Goal: Transaction & Acquisition: Purchase product/service

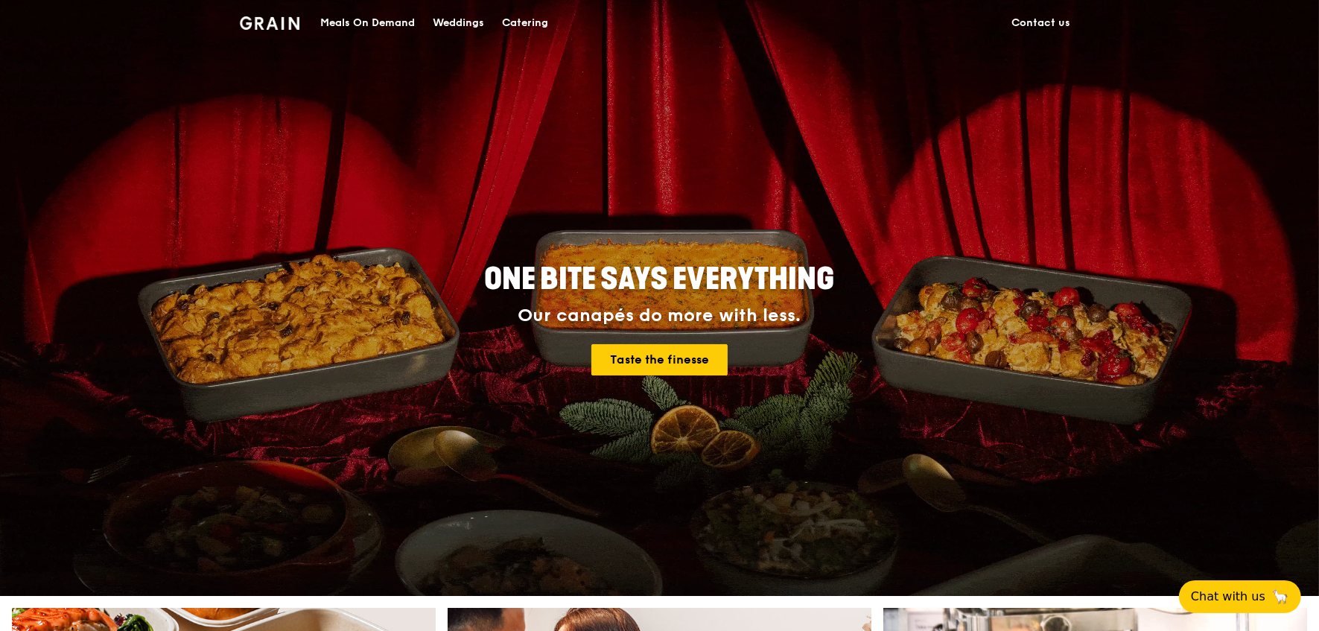
click at [390, 25] on div "Meals On Demand" at bounding box center [367, 23] width 95 height 45
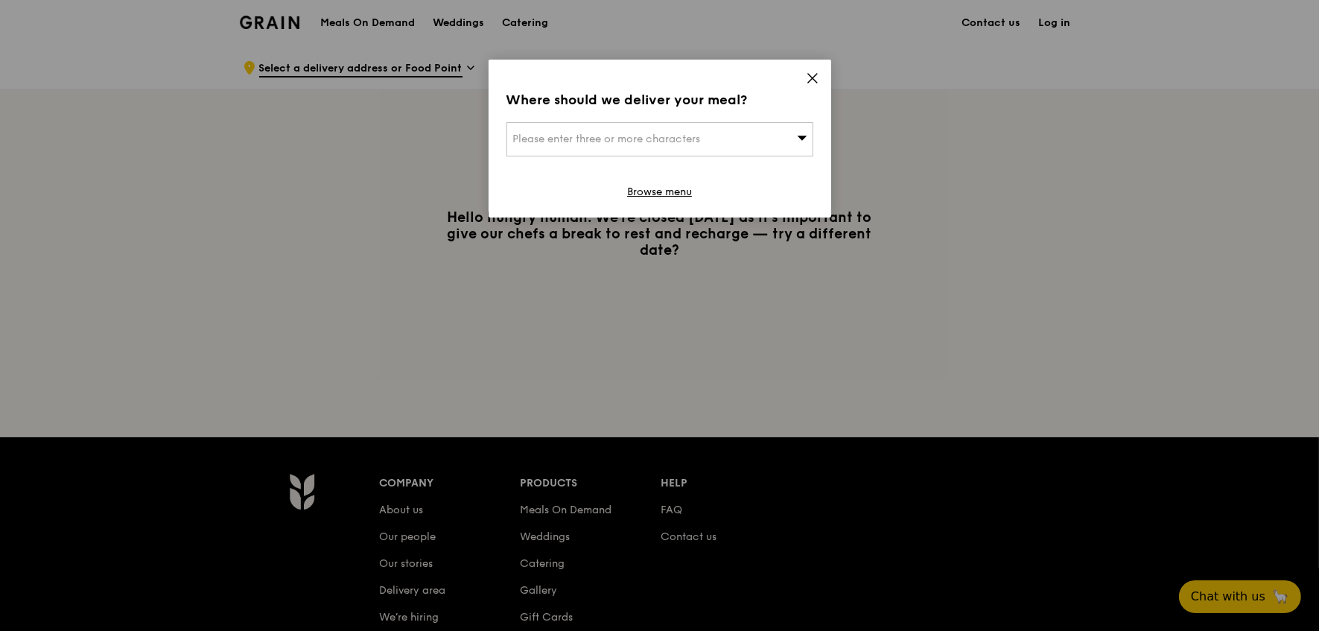
click at [668, 144] on span "Please enter three or more characters" at bounding box center [607, 139] width 188 height 13
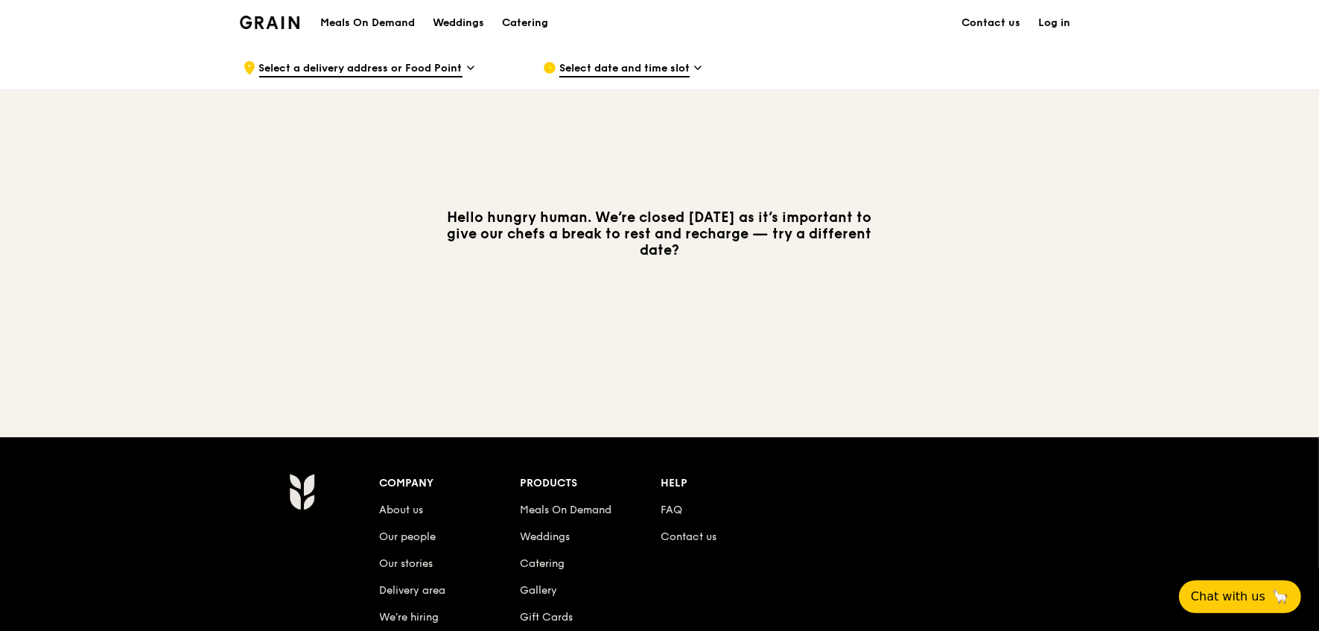
click at [1059, 22] on link "Log in" at bounding box center [1055, 23] width 50 height 45
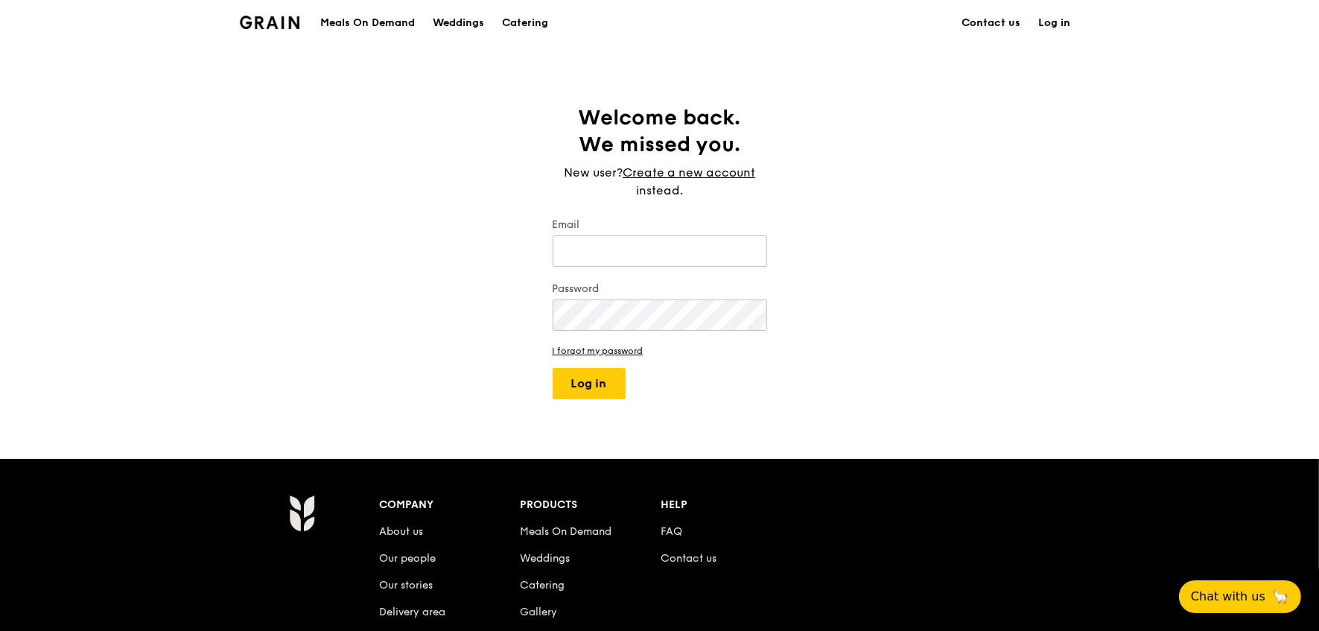
type input "[PERSON_NAME][EMAIL_ADDRESS][DOMAIN_NAME]"
click at [585, 396] on button "Log in" at bounding box center [588, 383] width 73 height 31
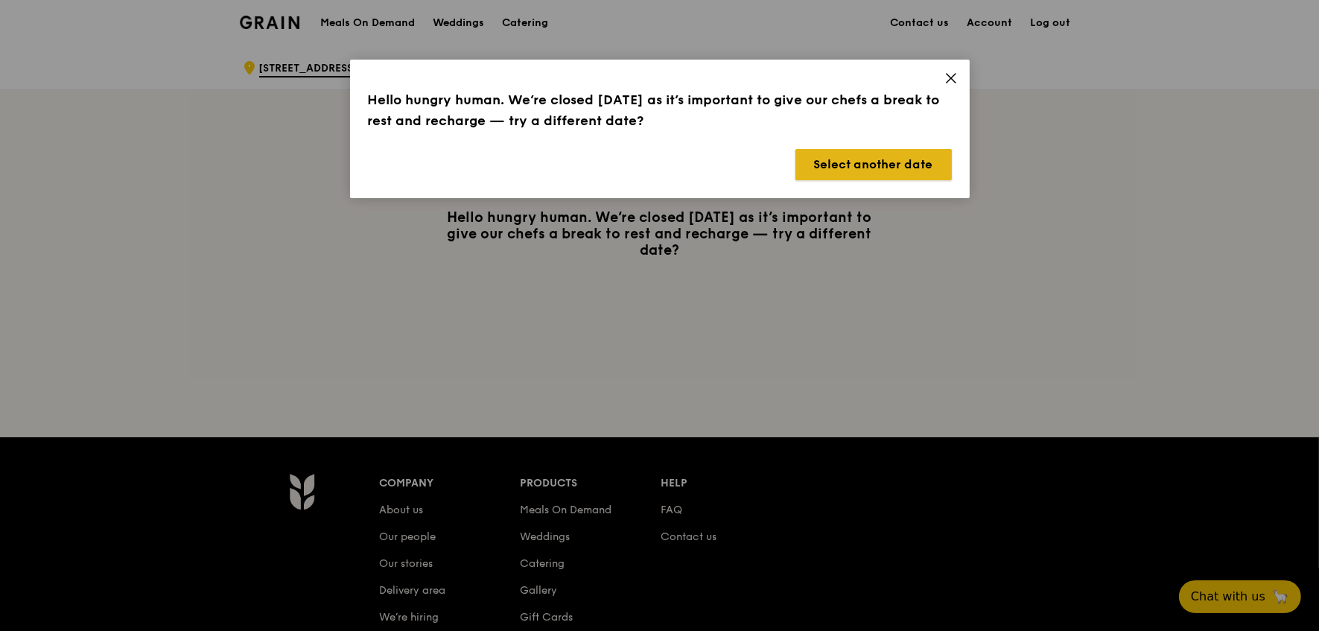
click at [893, 174] on button "Select another date" at bounding box center [873, 164] width 156 height 31
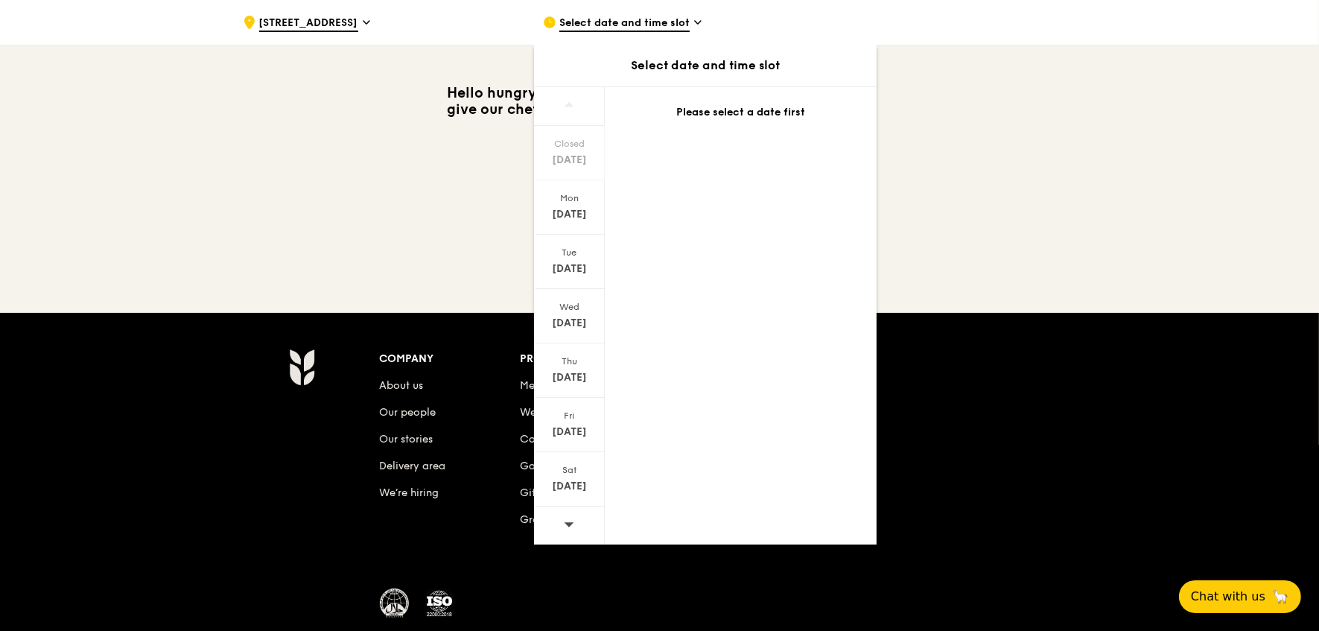
scroll to position [124, 0]
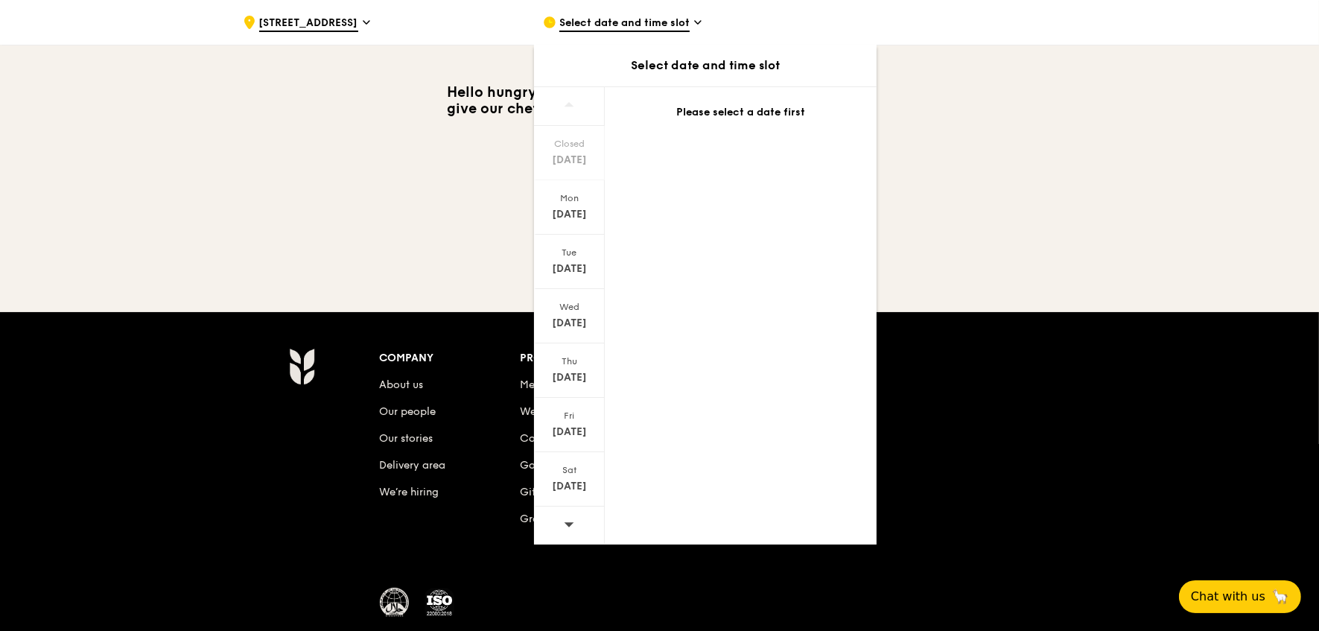
click at [558, 526] on div at bounding box center [569, 525] width 71 height 38
click at [570, 217] on div "[DATE]" at bounding box center [569, 214] width 66 height 15
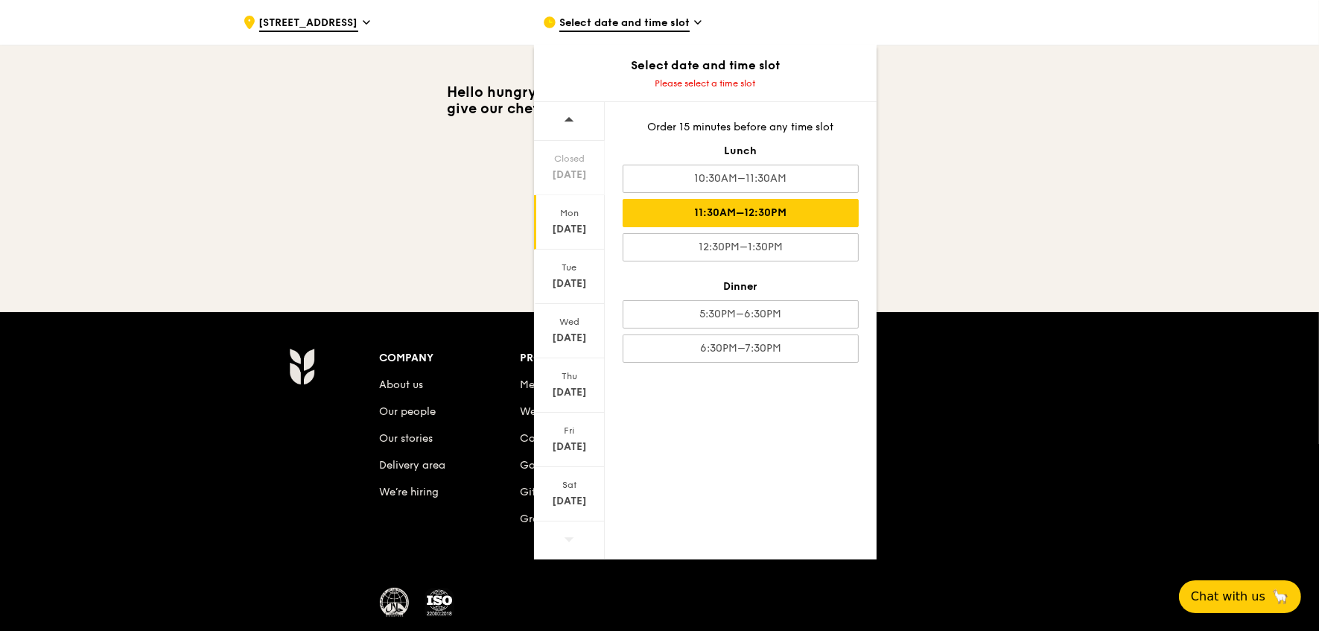
click at [813, 213] on div "11:30AM–12:30PM" at bounding box center [740, 213] width 236 height 28
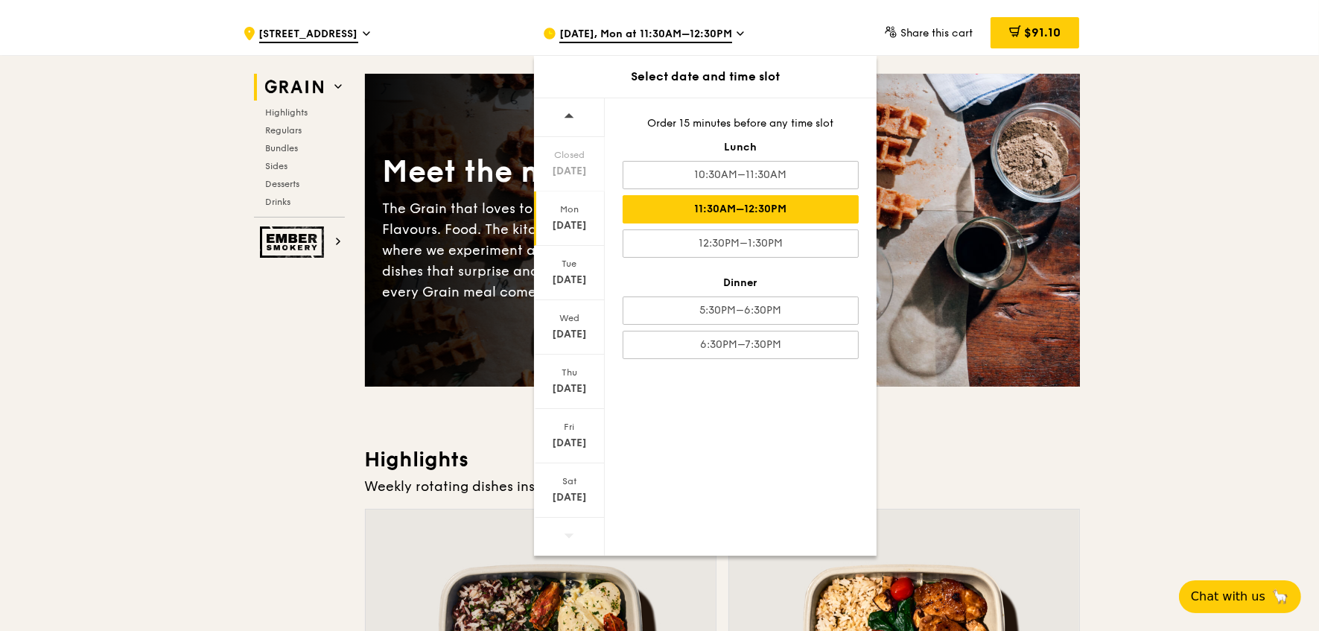
scroll to position [31, 0]
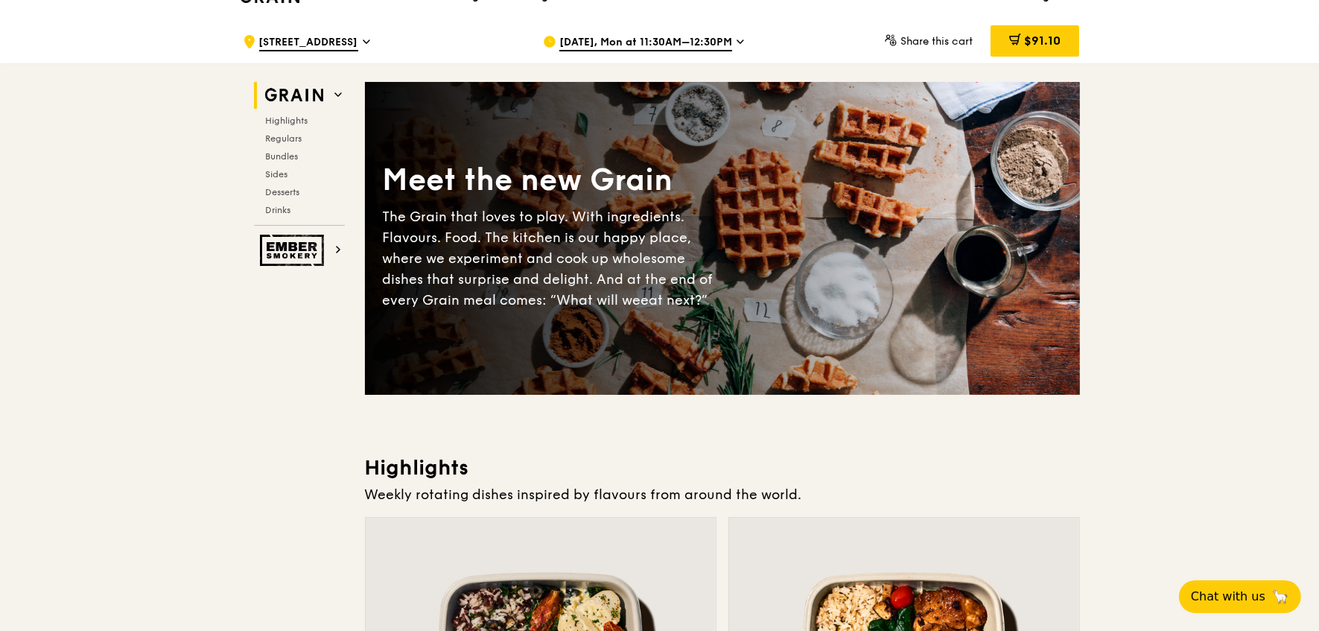
scroll to position [0, 0]
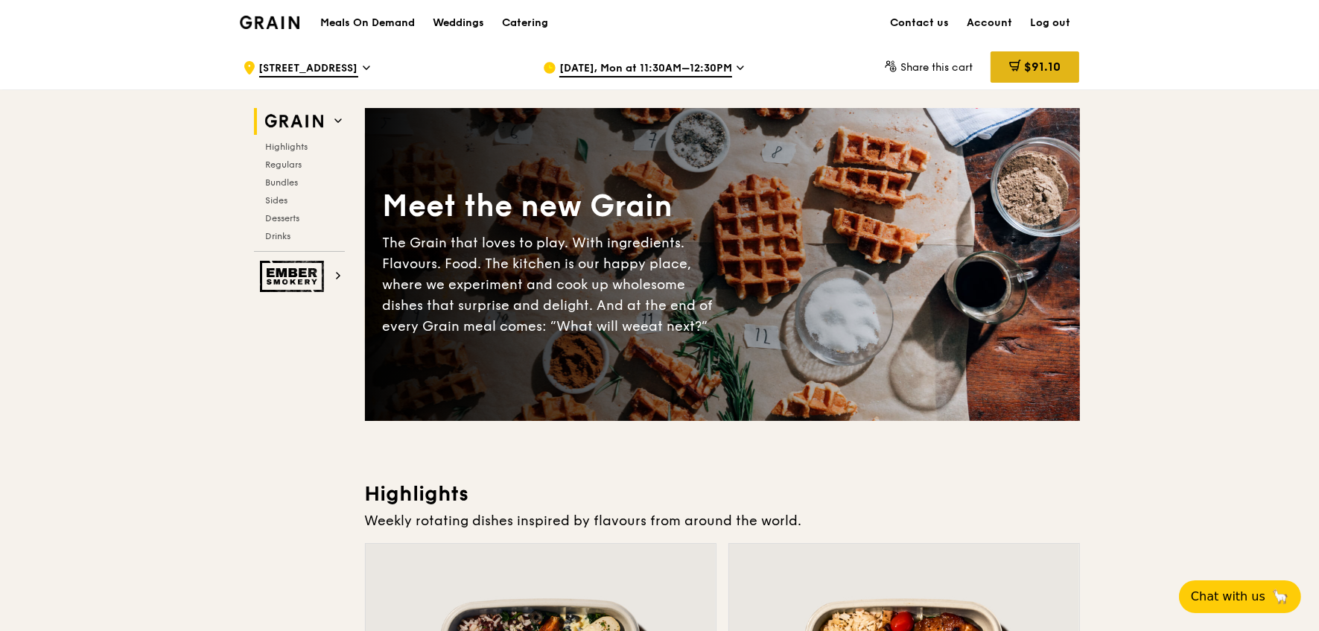
click at [1039, 67] on span "$91.10" at bounding box center [1042, 67] width 36 height 14
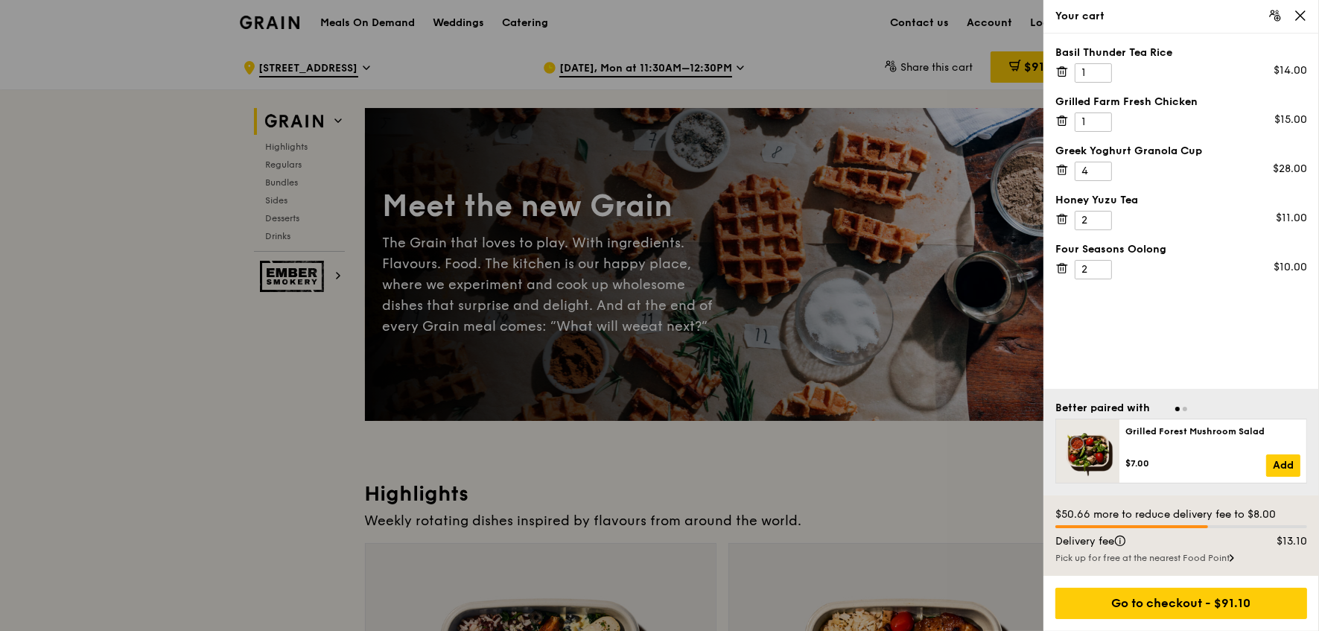
click at [1062, 67] on icon at bounding box center [1061, 67] width 4 height 1
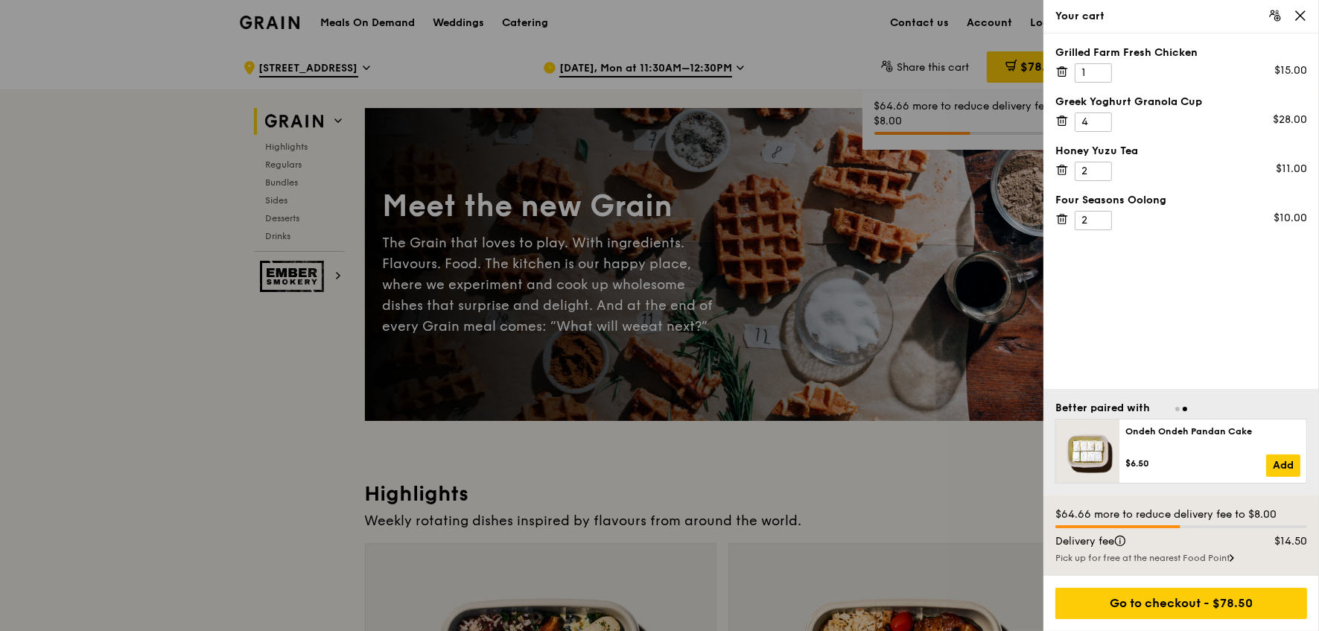
click at [1062, 67] on icon at bounding box center [1061, 67] width 4 height 1
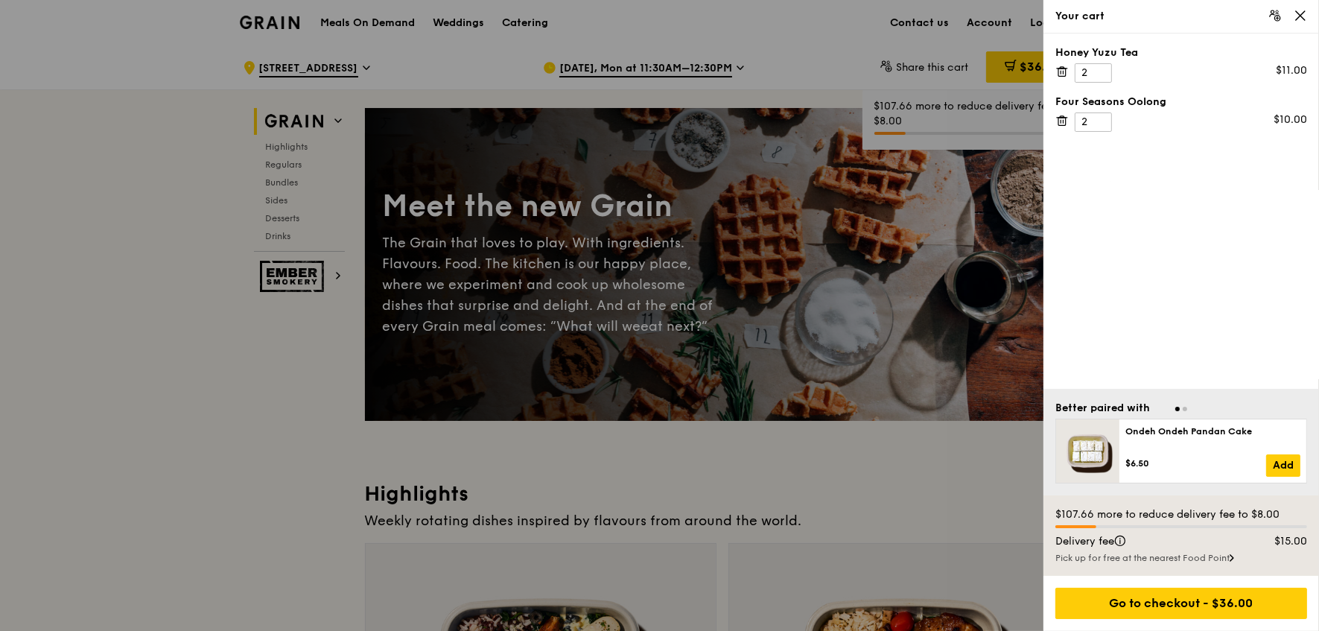
click at [1062, 67] on icon at bounding box center [1061, 67] width 4 height 1
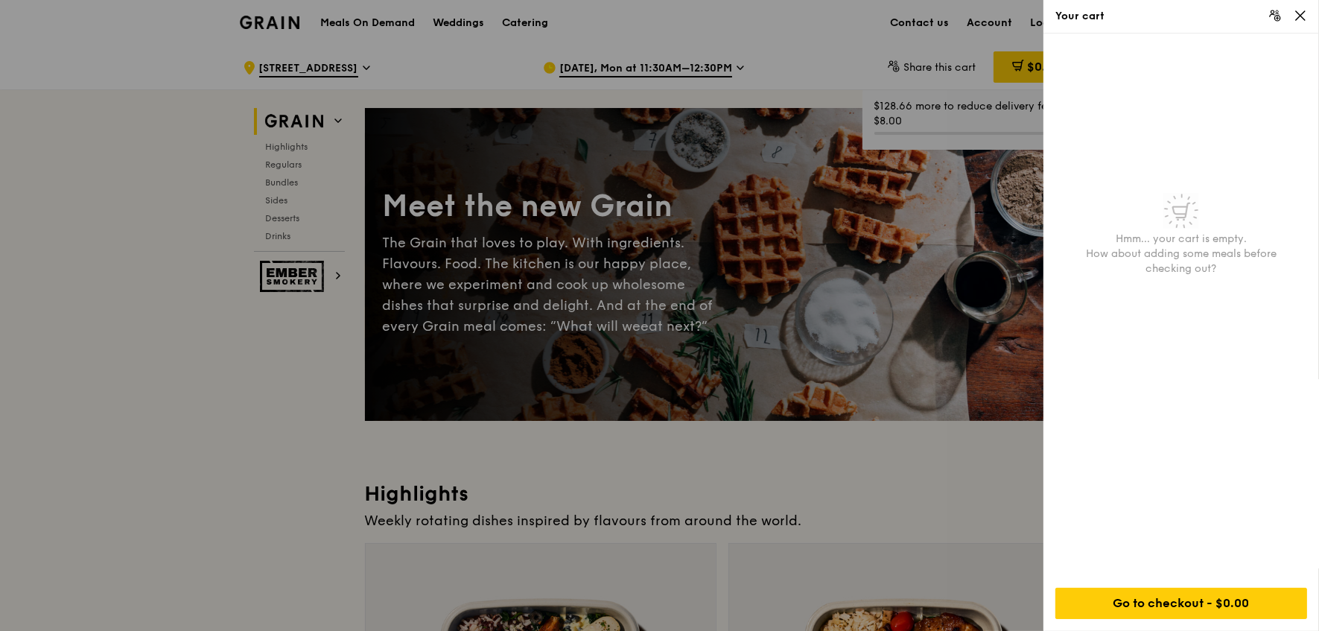
click at [1295, 16] on icon at bounding box center [1299, 15] width 13 height 13
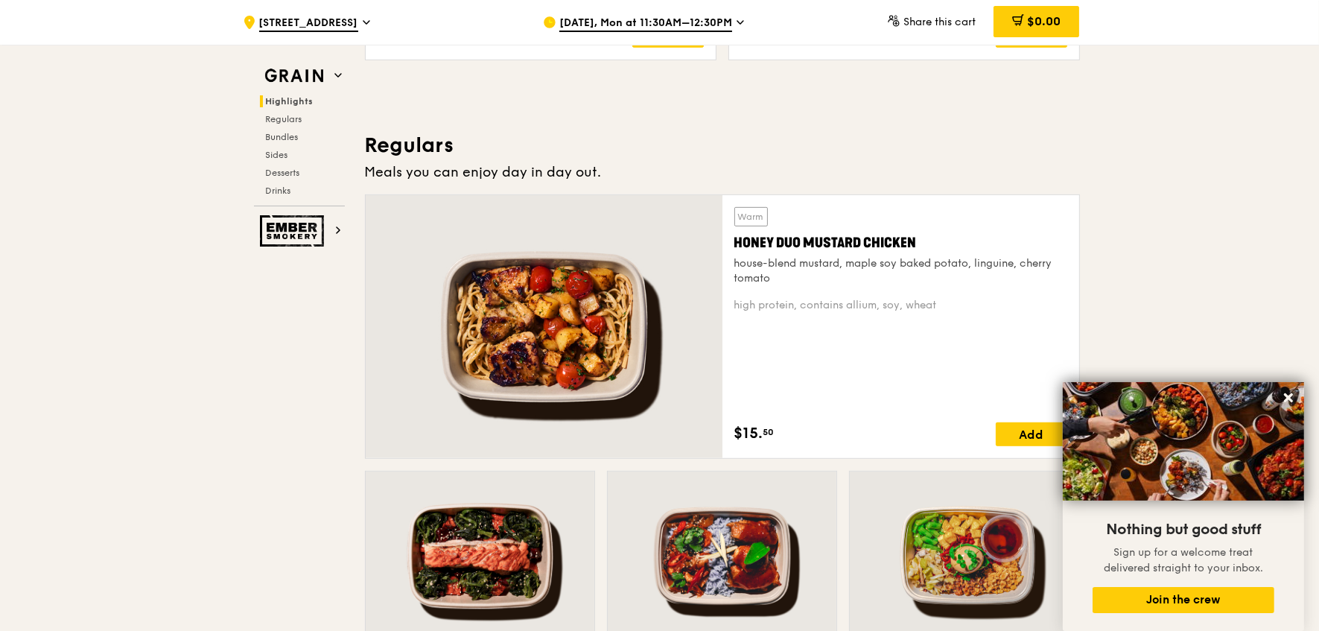
scroll to position [930, 0]
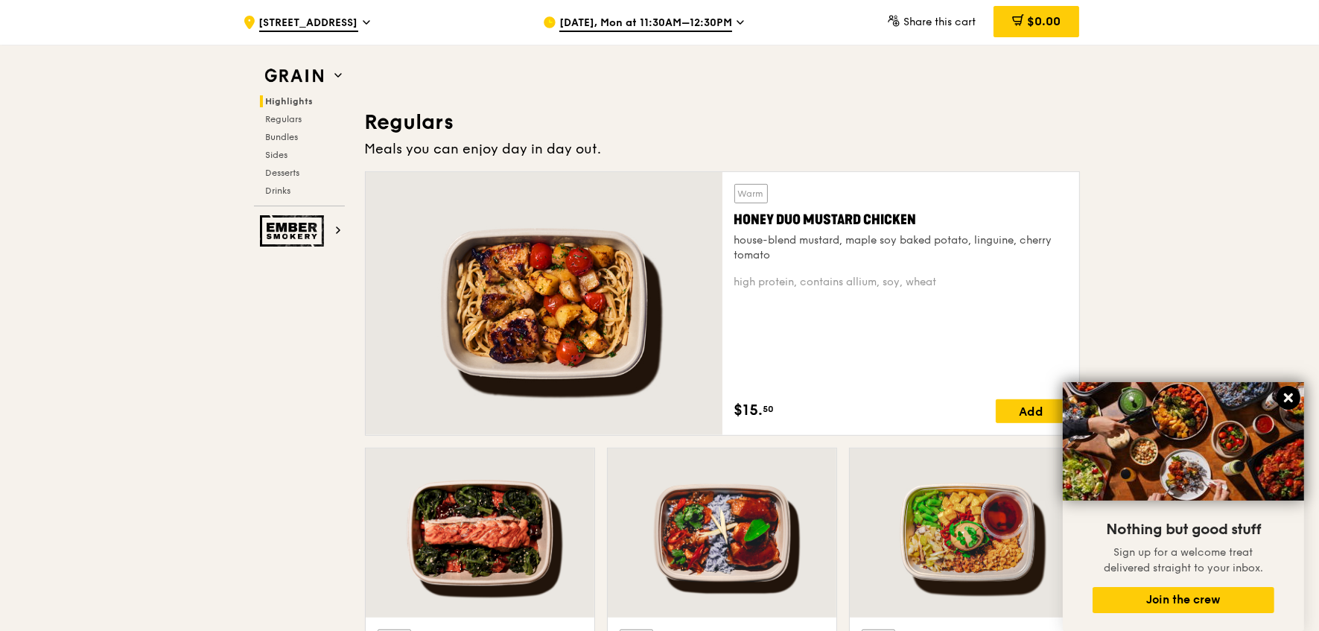
click at [1284, 396] on icon at bounding box center [1287, 397] width 13 height 13
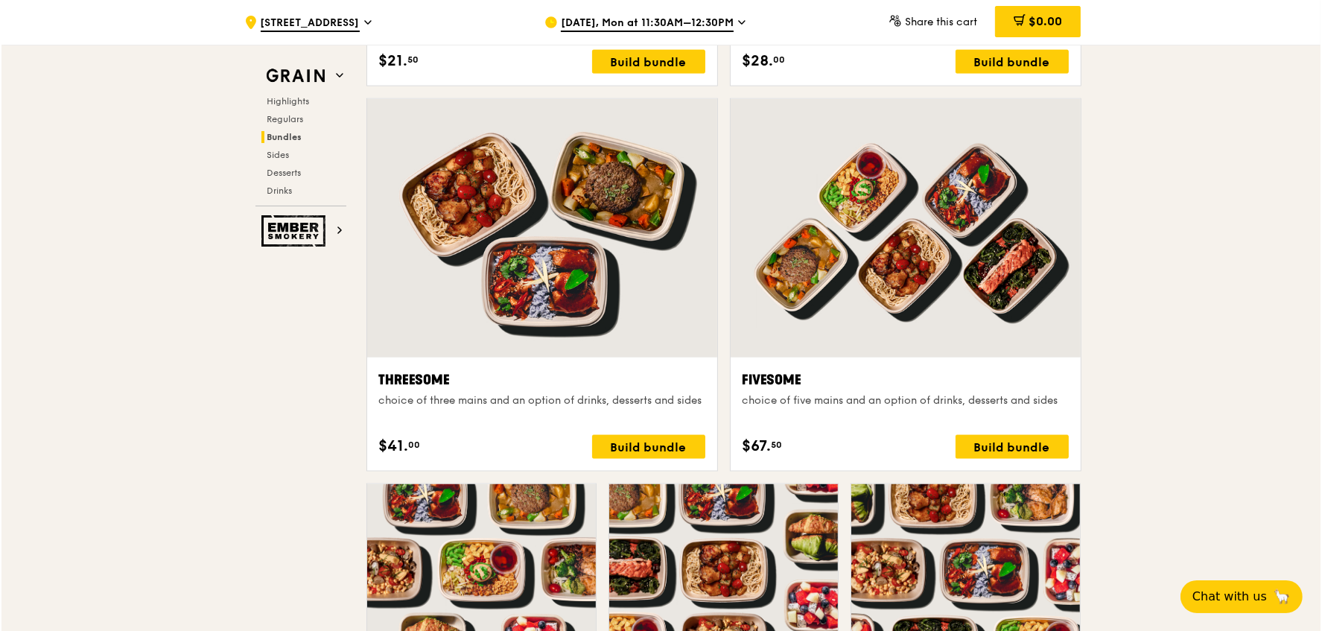
scroll to position [2573, 0]
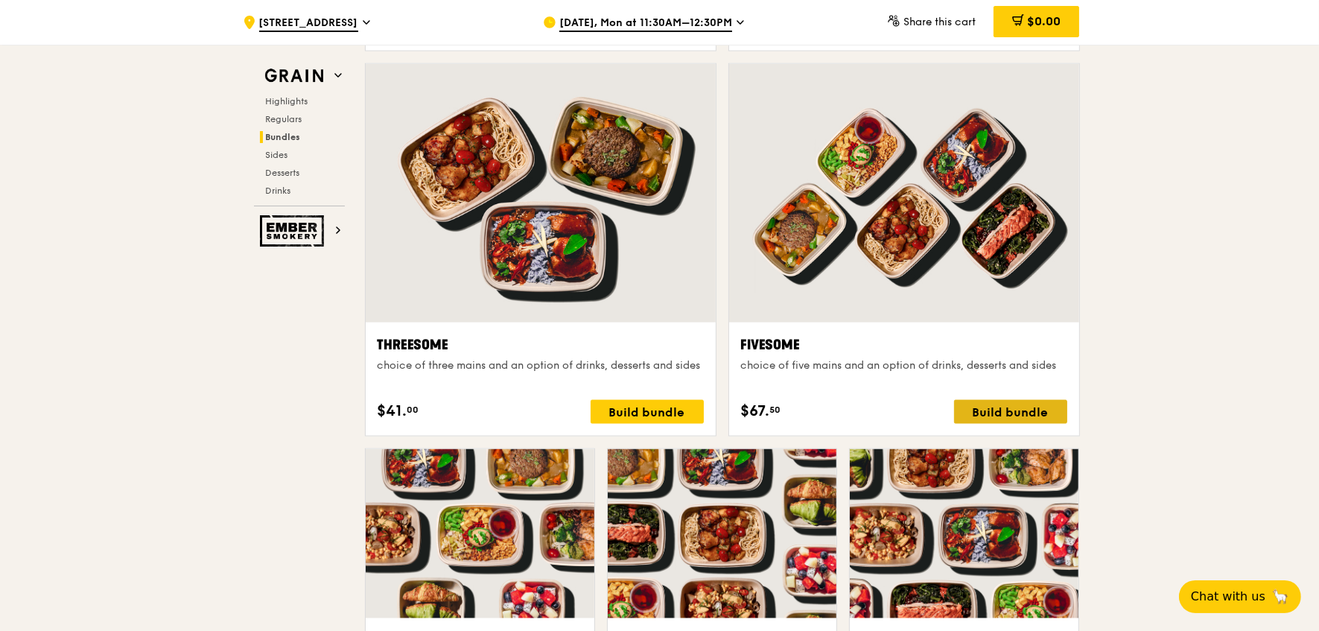
click at [1013, 404] on div "Build bundle" at bounding box center [1010, 412] width 113 height 24
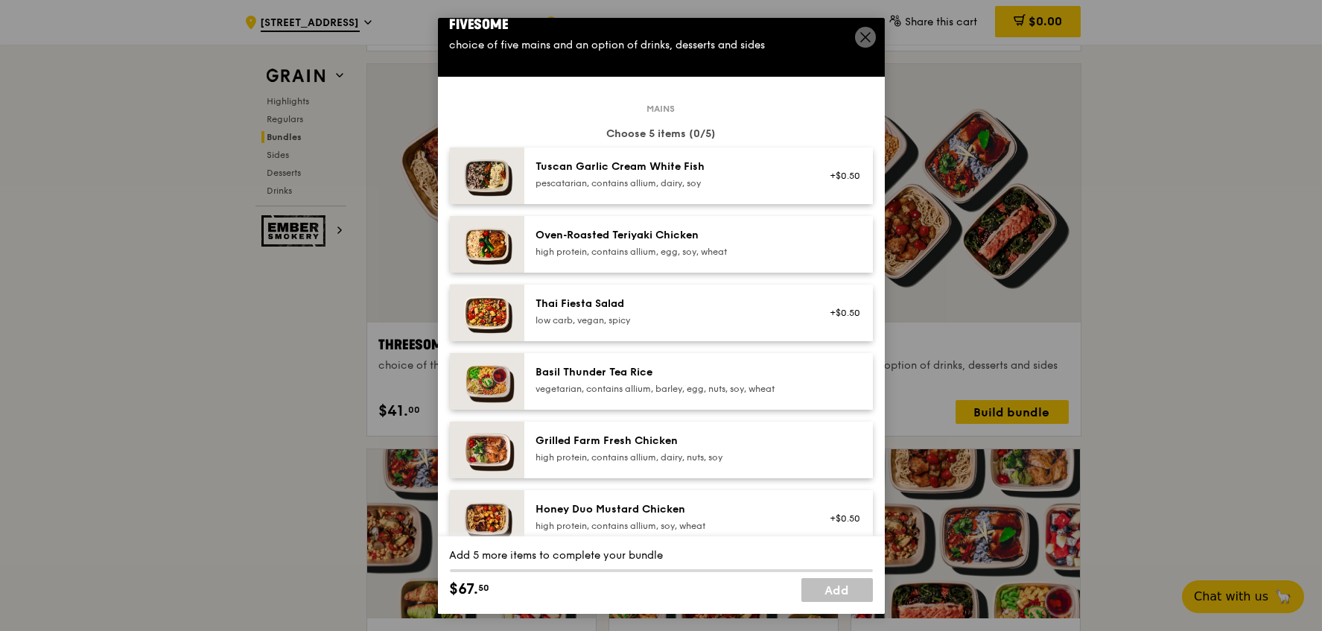
scroll to position [0, 0]
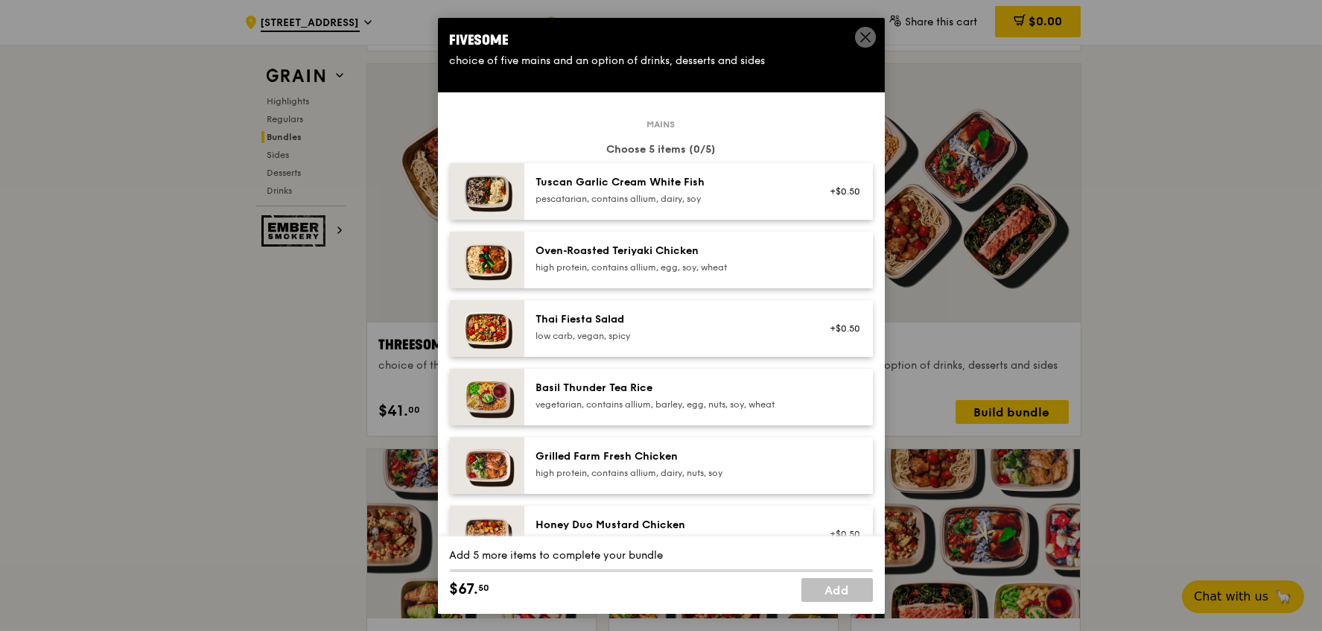
click at [515, 394] on img at bounding box center [487, 397] width 74 height 57
click at [613, 380] on div "Basil Thunder Tea Rice" at bounding box center [669, 387] width 267 height 15
click at [828, 396] on link "Remove" at bounding box center [843, 400] width 34 height 10
click at [828, 396] on div at bounding box center [840, 396] width 57 height 33
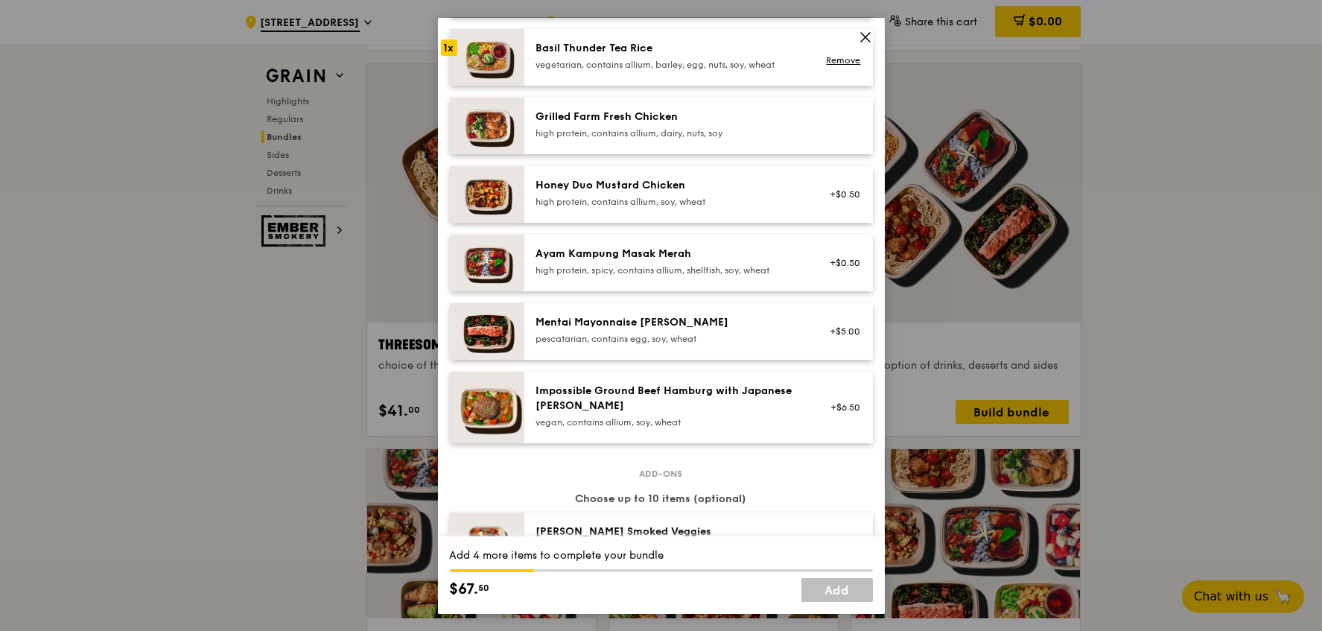
scroll to position [340, 0]
click at [753, 324] on div "Mentai Mayonnaise [PERSON_NAME]" at bounding box center [669, 321] width 267 height 15
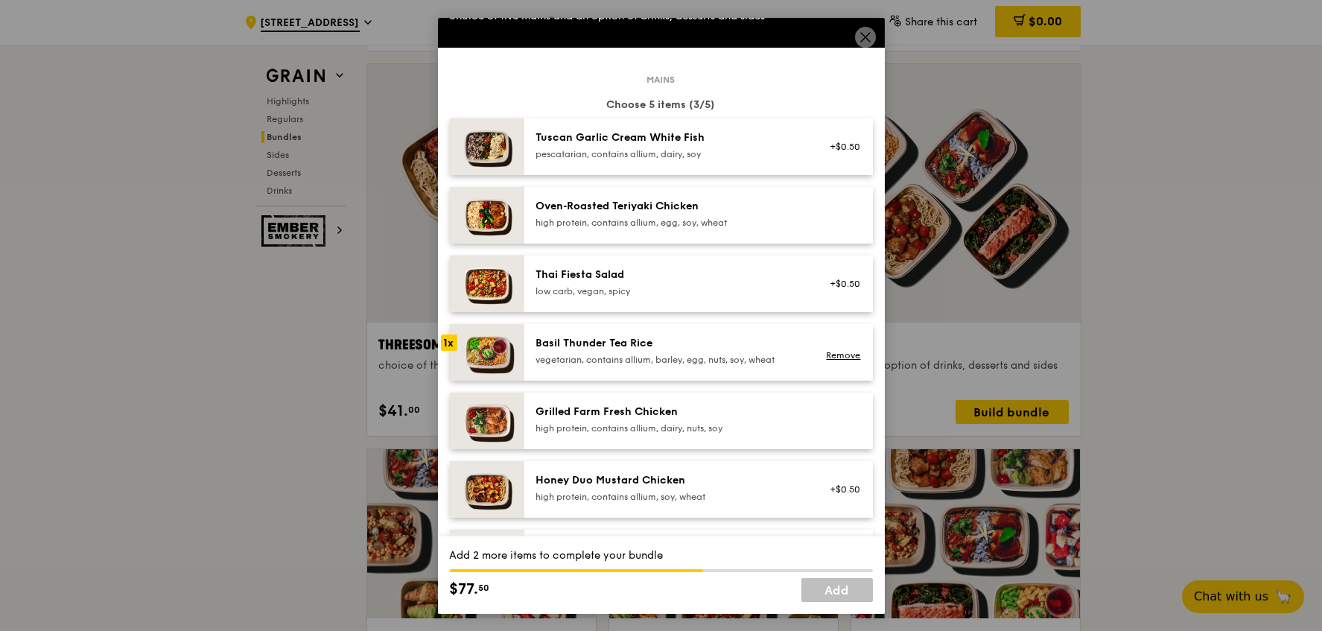
scroll to position [0, 0]
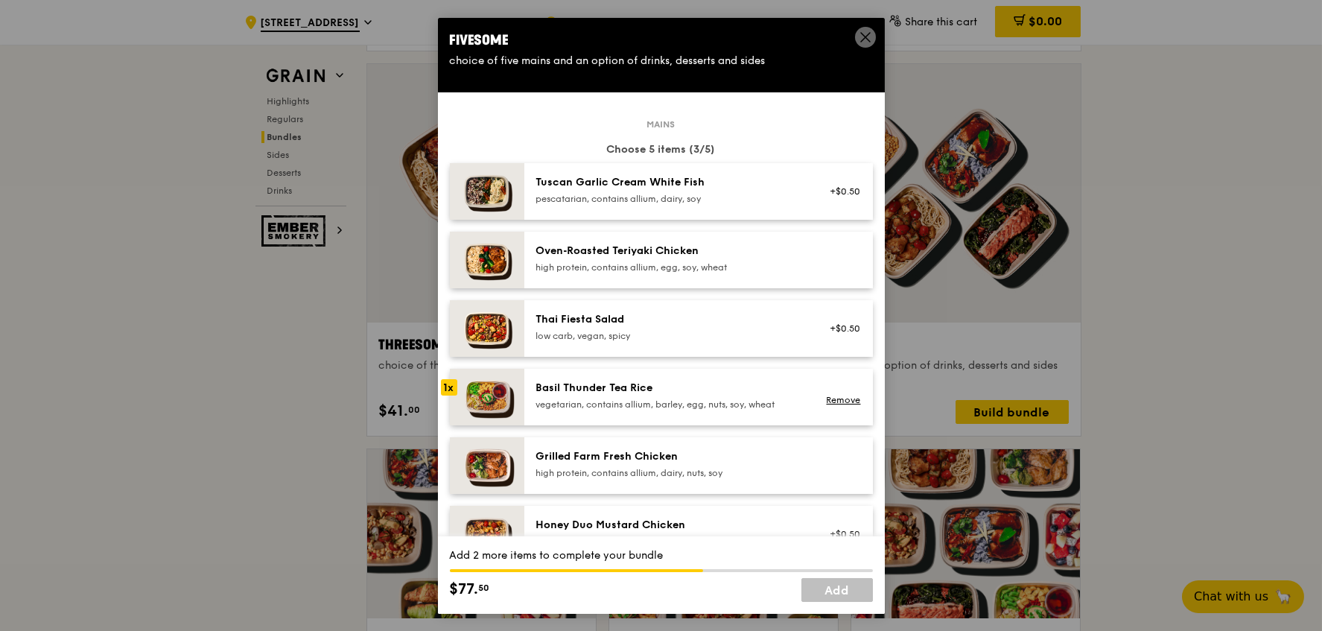
click at [762, 189] on div "Tuscan Garlic Cream White Fish pescatarian, contains allium, dairy, soy" at bounding box center [669, 190] width 267 height 30
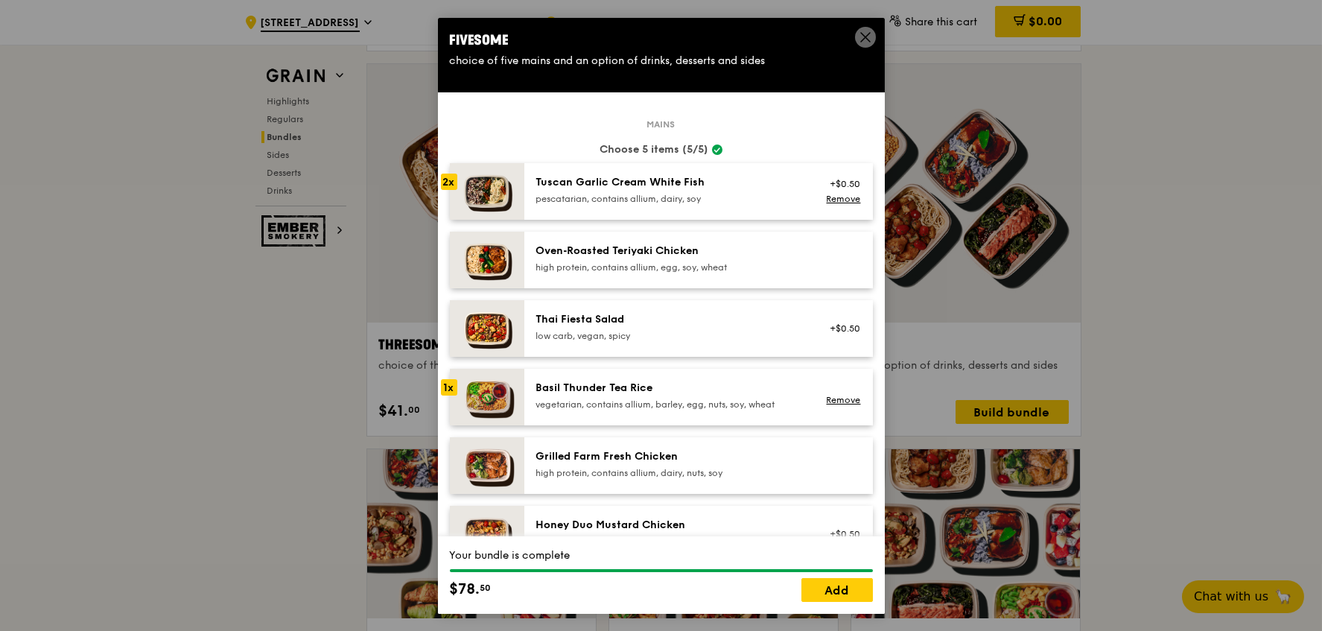
click at [753, 261] on div "high protein, contains allium, egg, soy, wheat" at bounding box center [669, 267] width 267 height 12
click at [759, 243] on div "Oven‑Roasted Teriyaki Chicken" at bounding box center [669, 250] width 267 height 15
click at [747, 181] on div "Tuscan Garlic Cream White Fish" at bounding box center [669, 182] width 267 height 15
click at [841, 200] on link "Remove" at bounding box center [843, 199] width 34 height 10
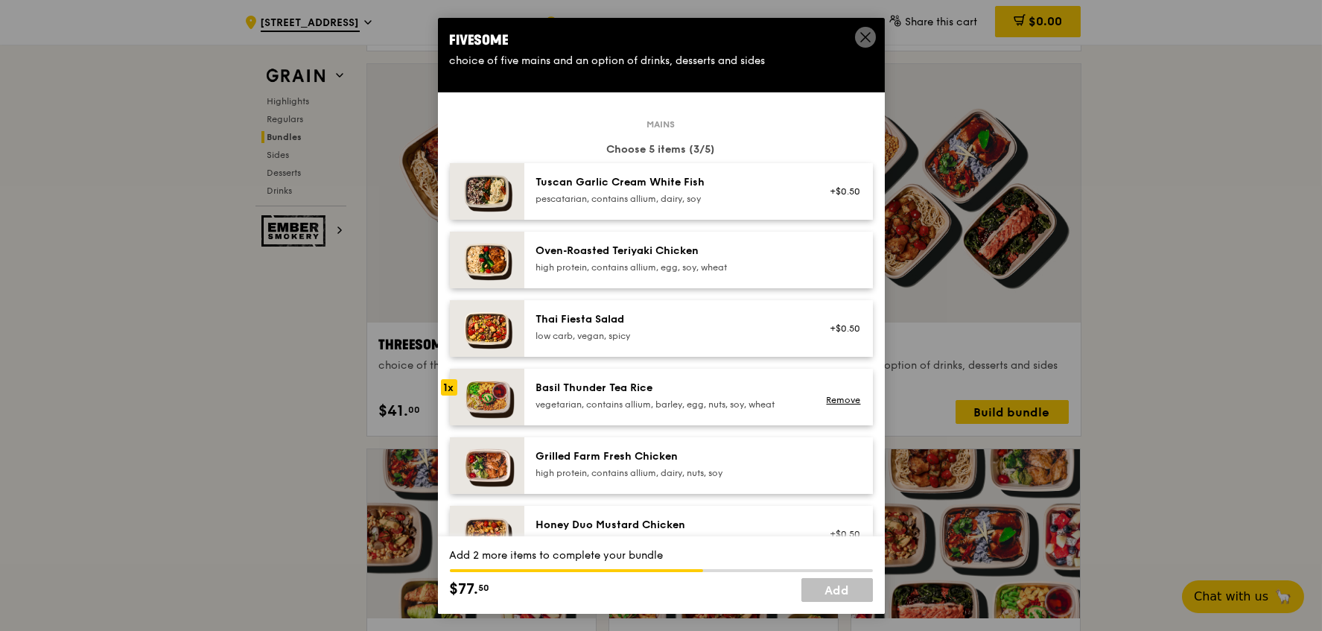
click at [745, 194] on div "pescatarian, contains allium, dairy, soy" at bounding box center [669, 199] width 267 height 12
click at [707, 261] on div "high protein, contains allium, egg, soy, wheat" at bounding box center [669, 267] width 267 height 12
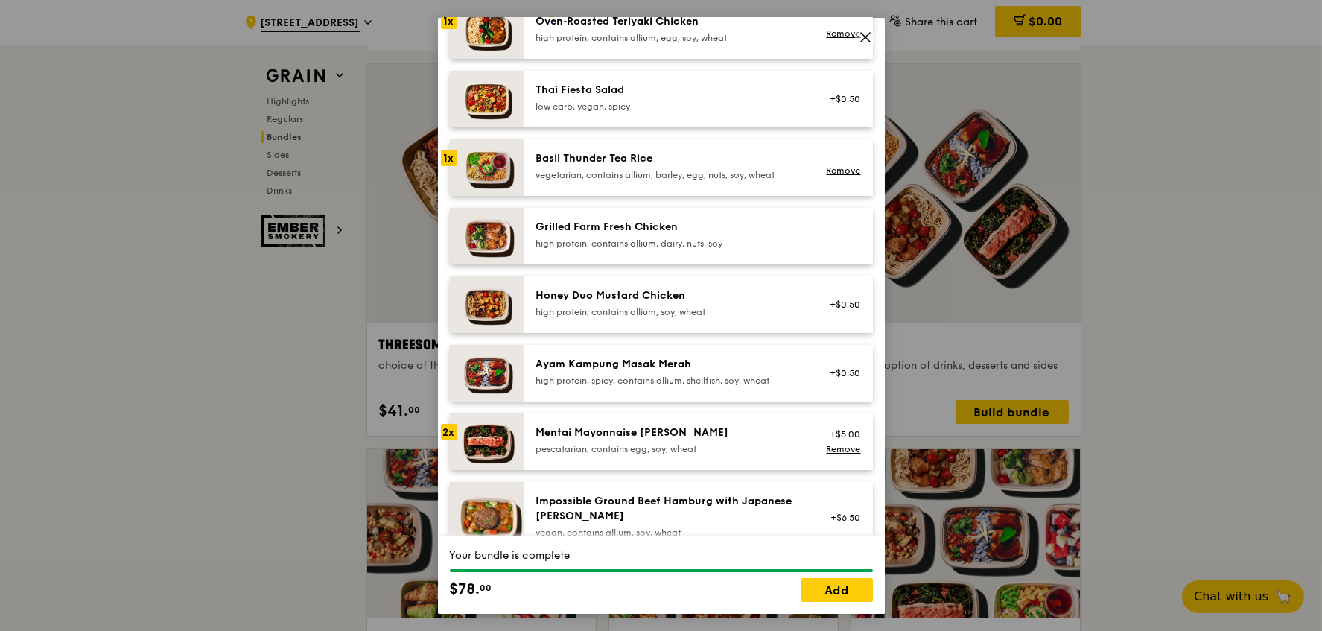
scroll to position [279, 0]
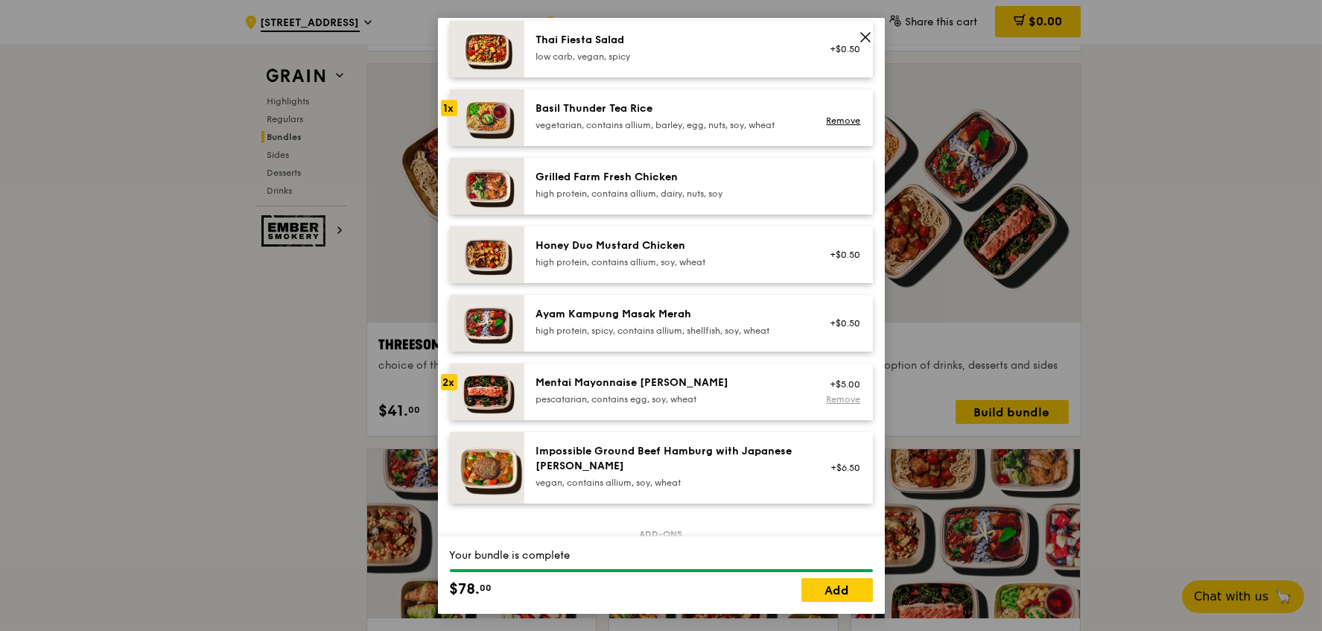
click at [826, 394] on link "Remove" at bounding box center [843, 399] width 34 height 10
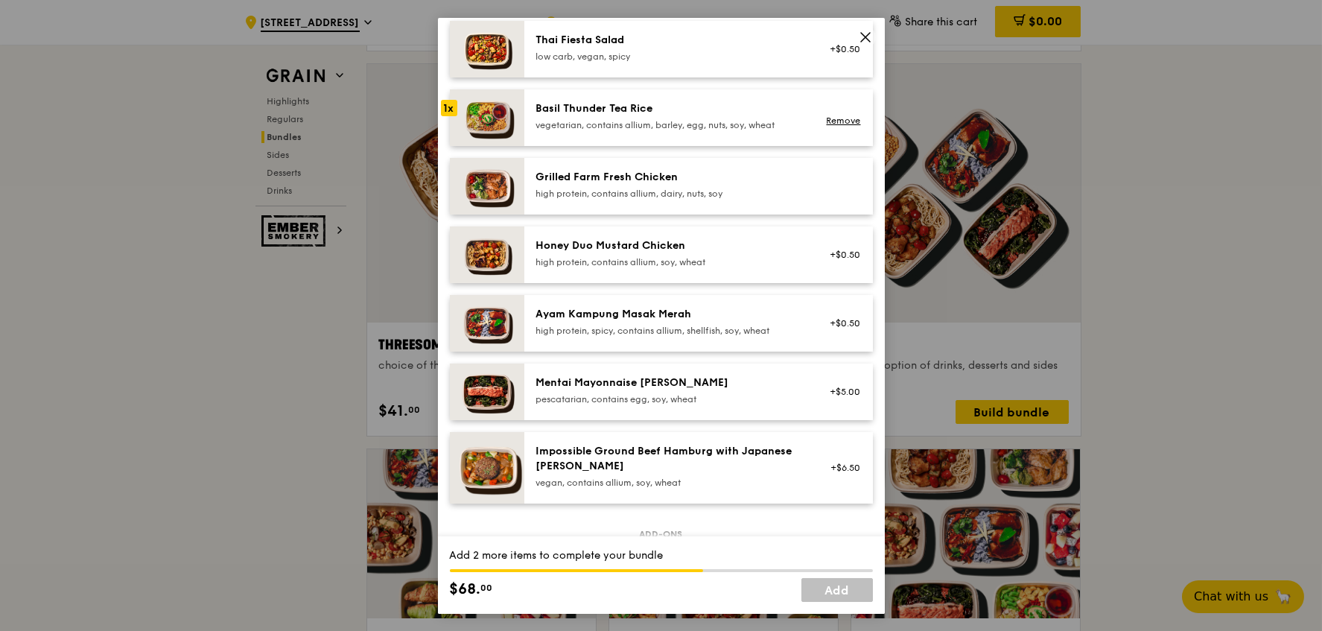
click at [745, 375] on div "Mentai Mayonnaise [PERSON_NAME]" at bounding box center [669, 382] width 267 height 15
click at [735, 191] on div "high protein, contains allium, dairy, nuts, soy" at bounding box center [669, 194] width 267 height 12
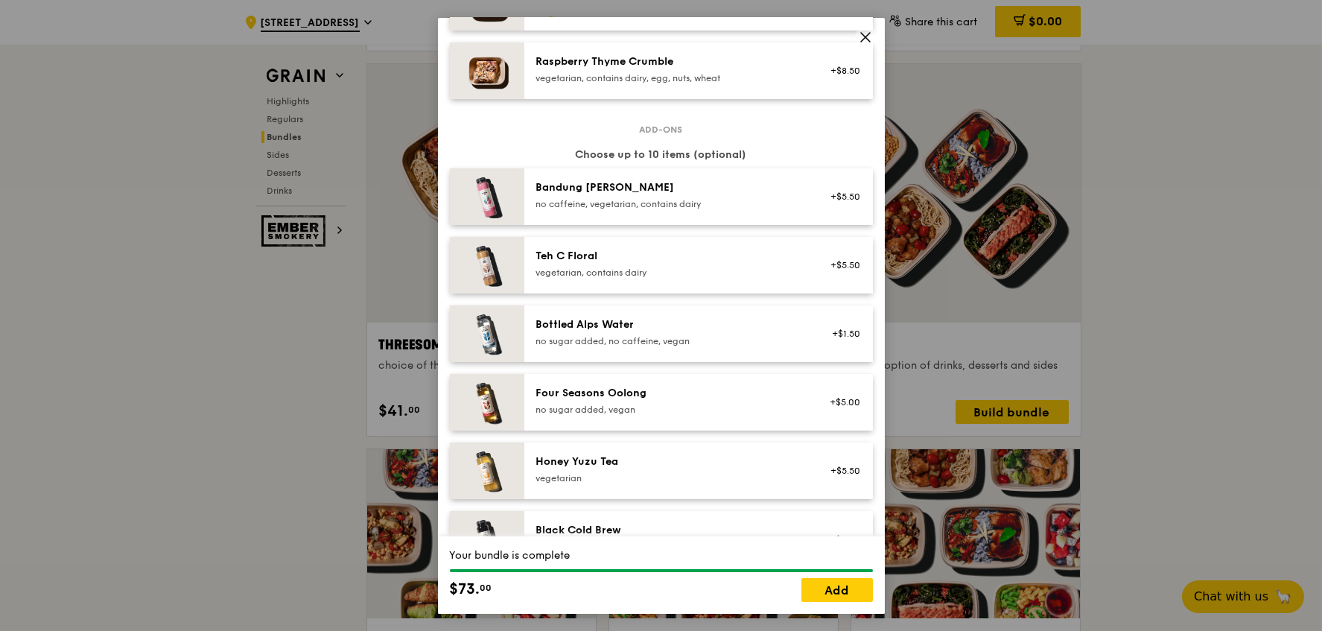
scroll to position [1443, 0]
click at [753, 337] on div "no sugar added, no caffeine, vegan" at bounding box center [669, 342] width 267 height 12
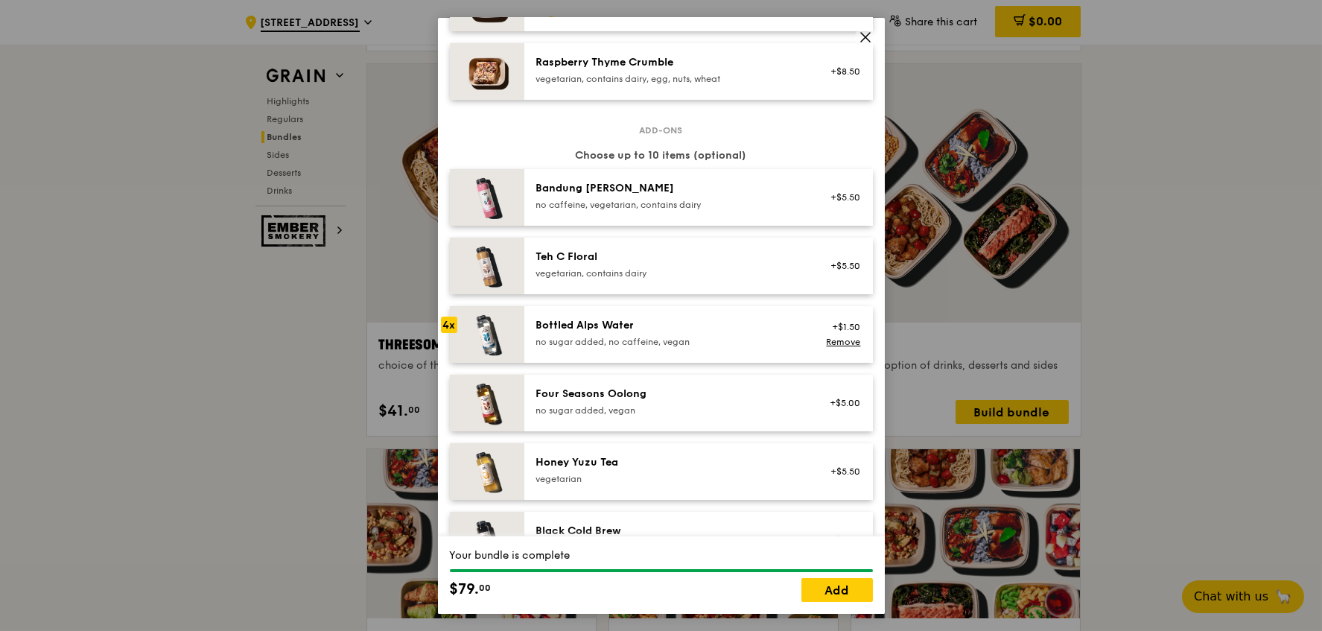
click at [753, 337] on div "no sugar added, no caffeine, vegan" at bounding box center [669, 342] width 267 height 12
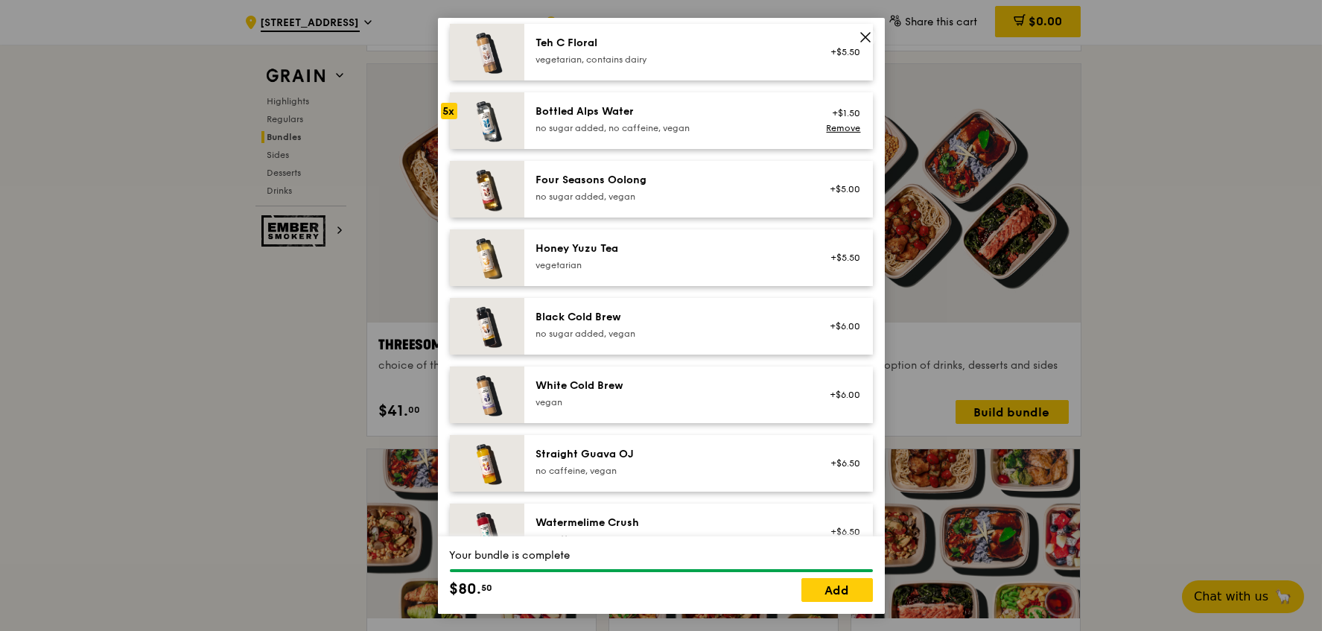
scroll to position [1691, 0]
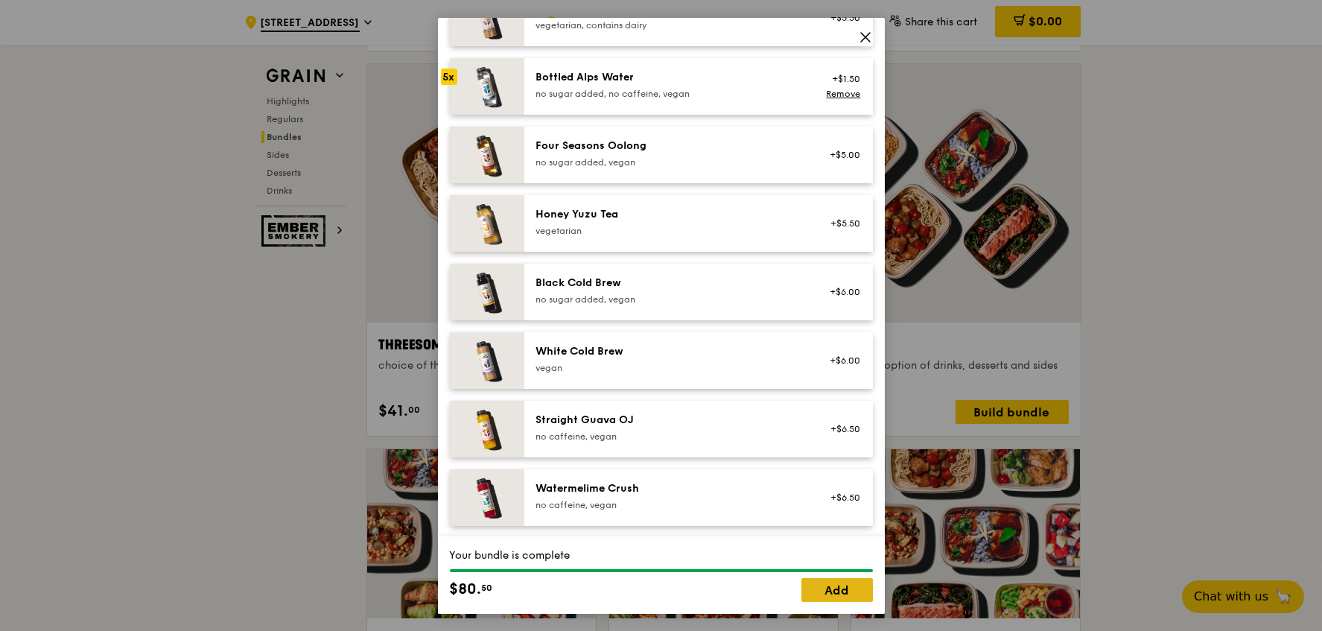
click at [839, 582] on link "Add" at bounding box center [836, 590] width 71 height 24
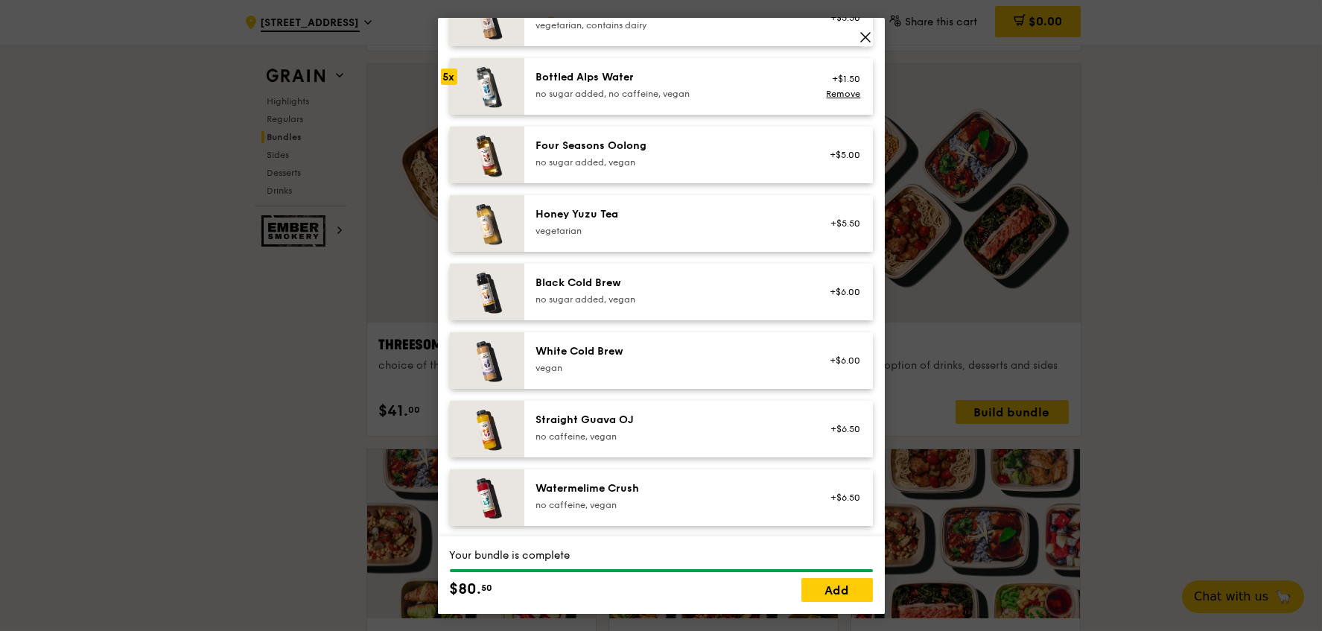
scroll to position [2572, 0]
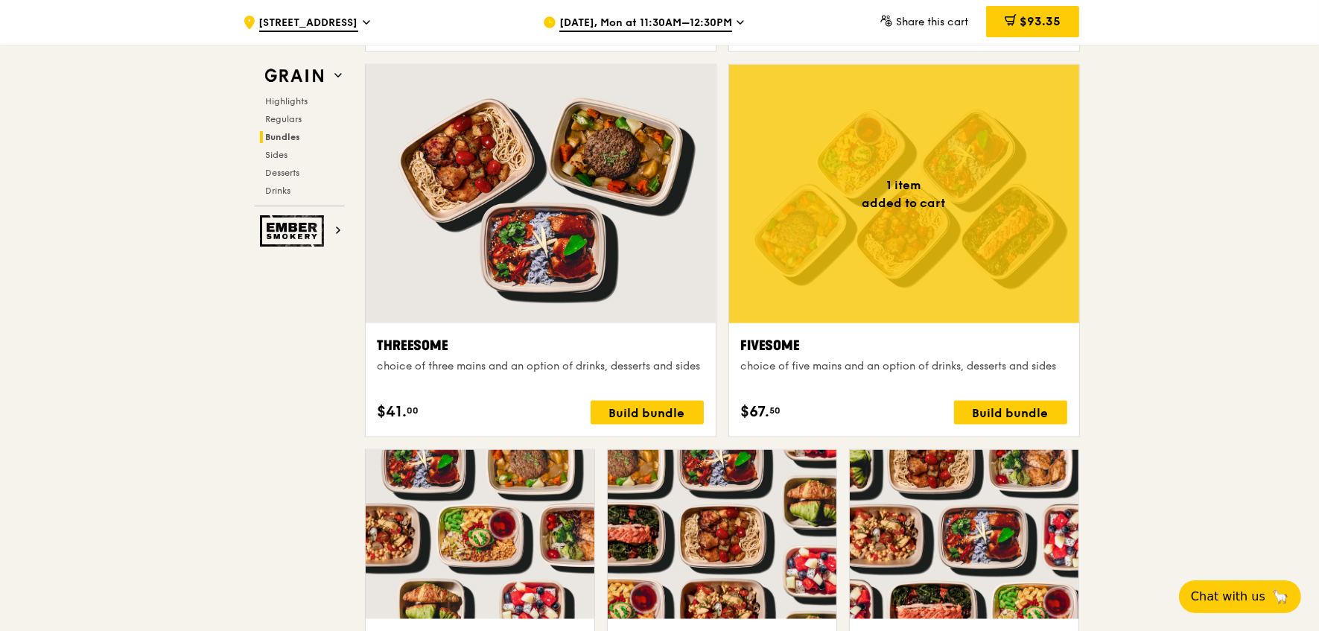
click at [1198, 334] on div ".cls-1 { fill: none; stroke: #fff; stroke-linecap: round; stroke-linejoin: roun…" at bounding box center [659, 615] width 1319 height 6287
click at [1021, 412] on div "Build bundle" at bounding box center [1010, 413] width 113 height 24
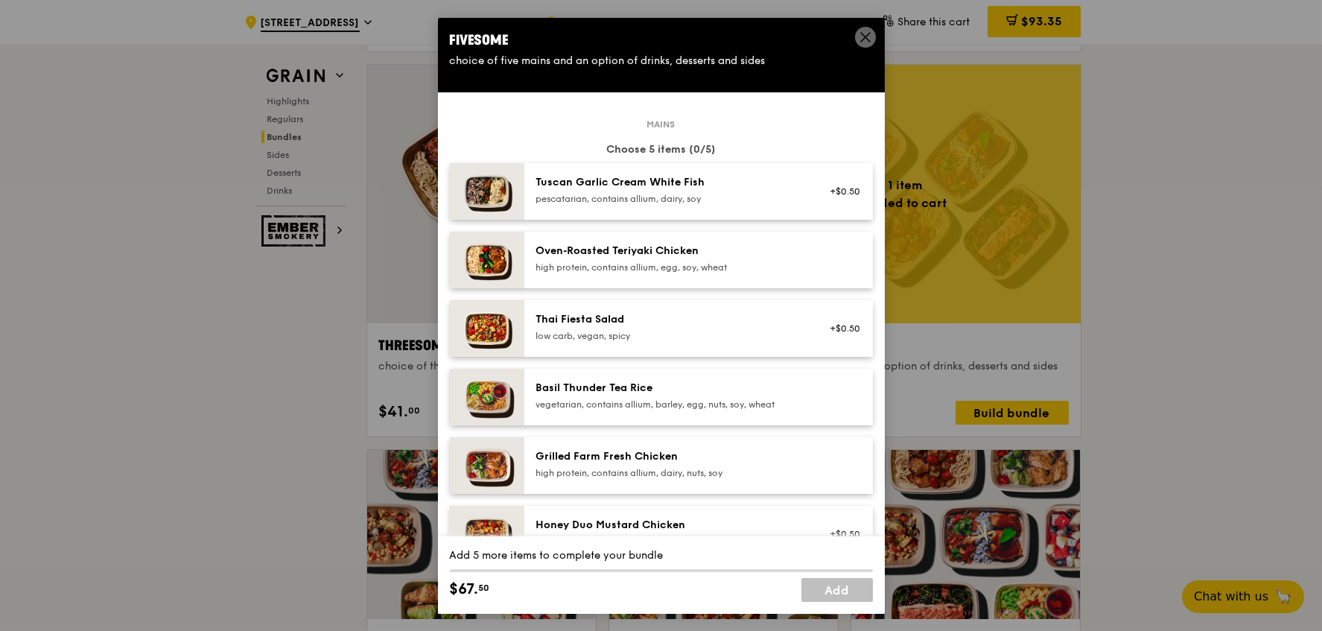
click at [755, 188] on div "Tuscan Garlic Cream White Fish" at bounding box center [669, 182] width 267 height 15
click at [756, 270] on div "high protein, contains allium, egg, soy, wheat" at bounding box center [669, 267] width 267 height 12
click at [730, 394] on div "Basil Thunder Tea Rice" at bounding box center [669, 387] width 267 height 15
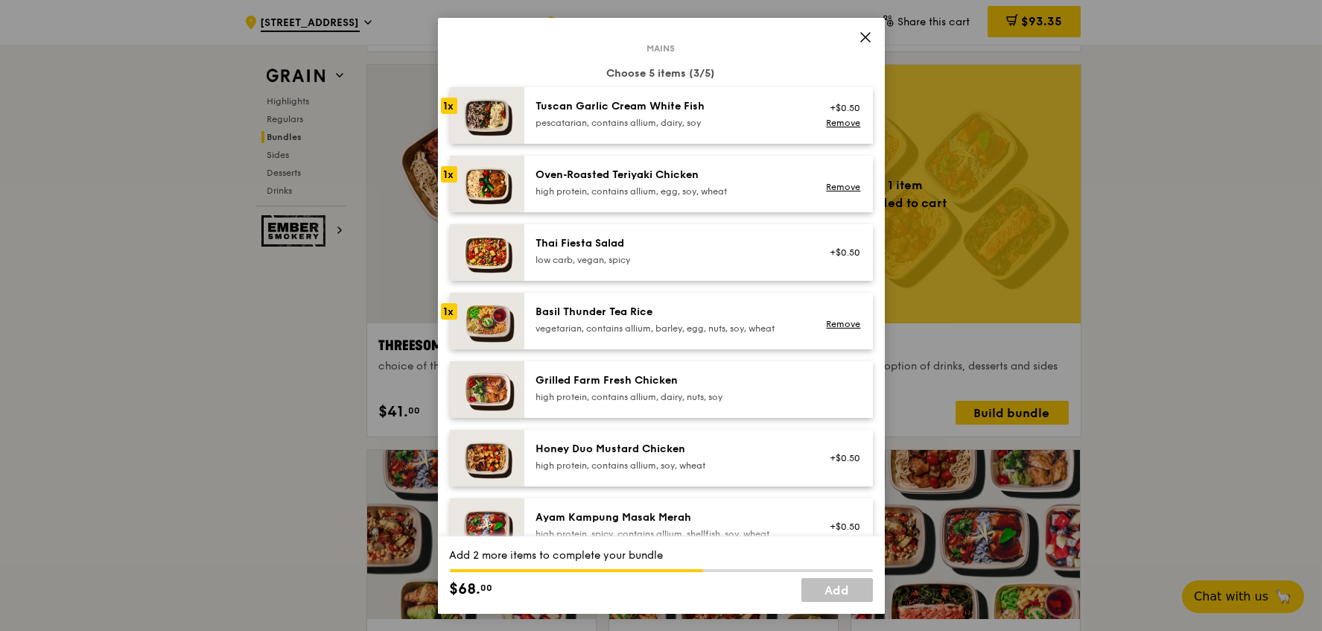
scroll to position [155, 0]
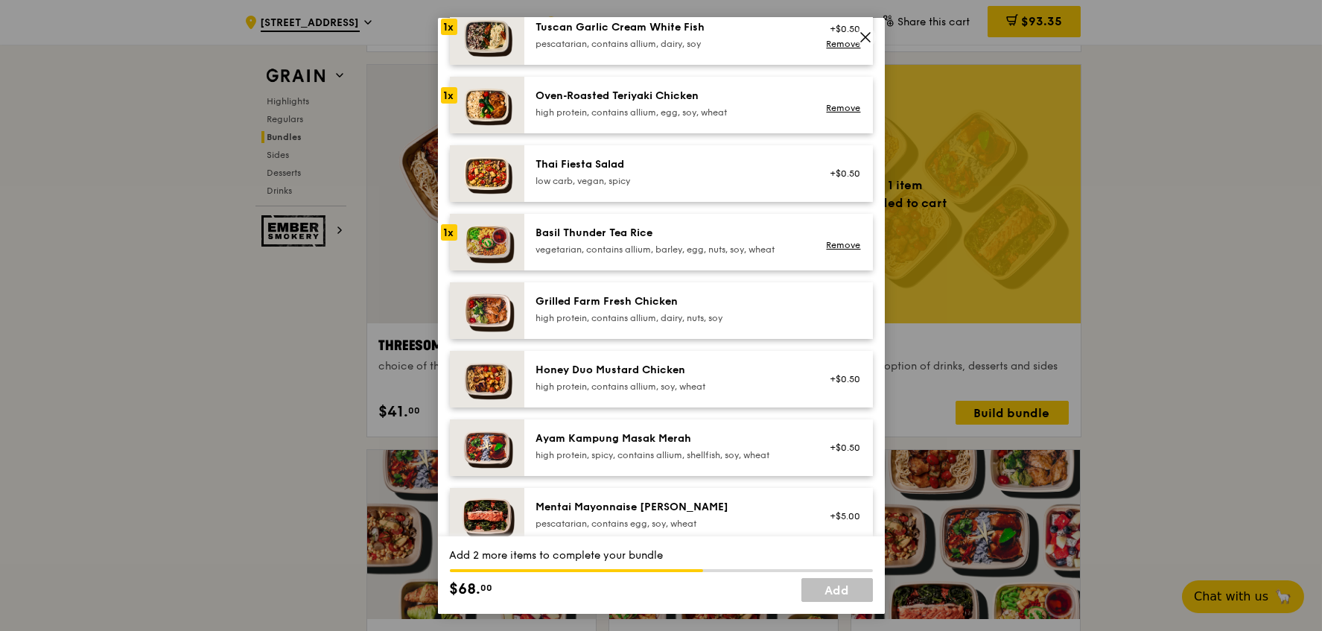
click at [725, 316] on div "high protein, contains allium, dairy, nuts, soy" at bounding box center [669, 318] width 267 height 12
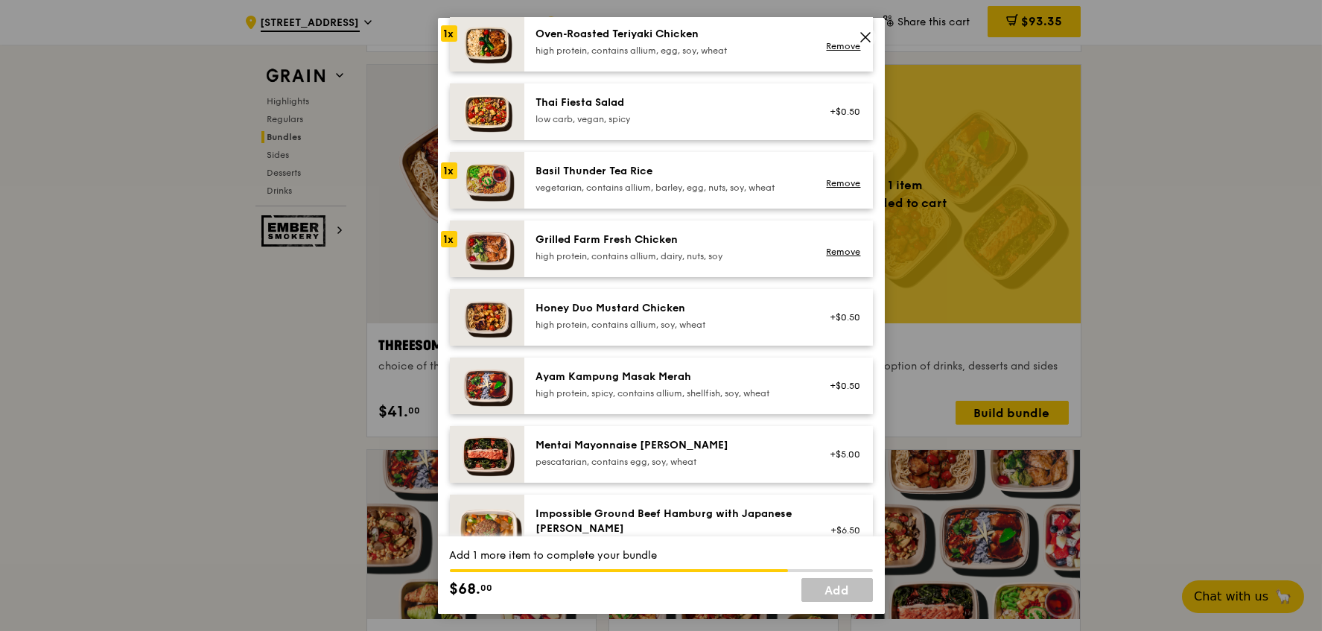
click at [712, 453] on div "Mentai Mayonnaise [PERSON_NAME] pescatarian, contains egg, soy, wheat" at bounding box center [669, 453] width 267 height 30
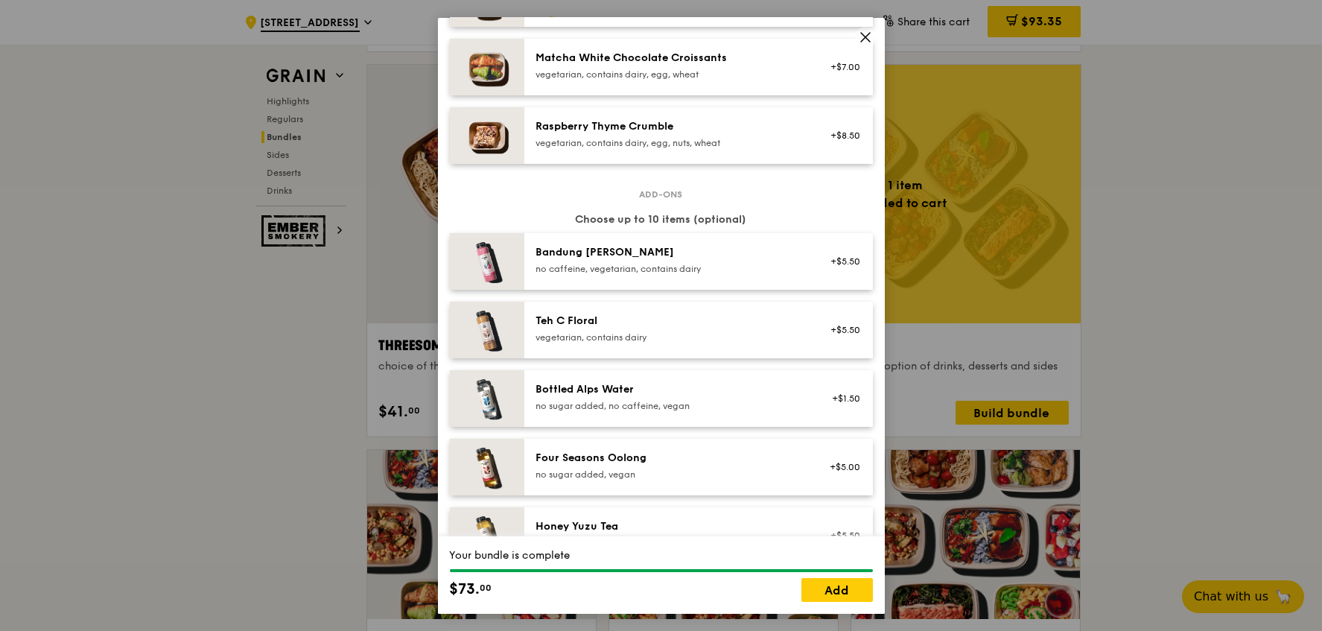
scroll to position [1520, 0]
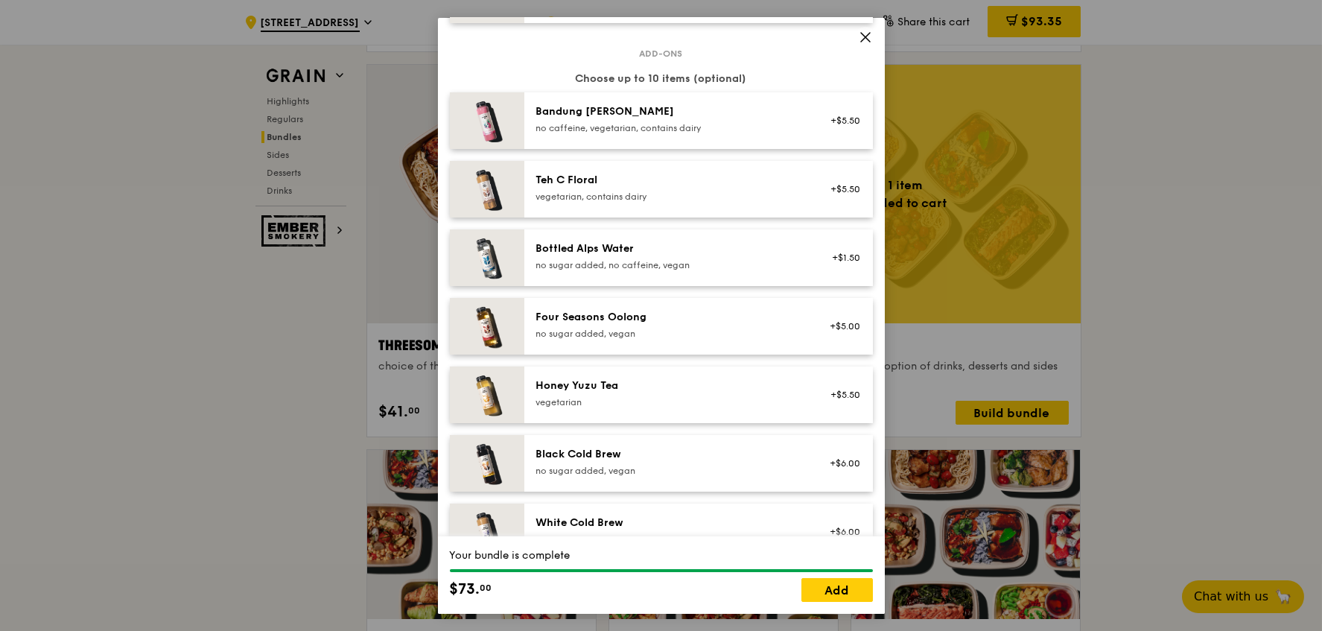
click at [796, 248] on div "Bottled Alps Water no sugar added, no caffeine, vegan" at bounding box center [669, 257] width 285 height 33
click at [774, 259] on div "no sugar added, no caffeine, vegan" at bounding box center [669, 265] width 267 height 12
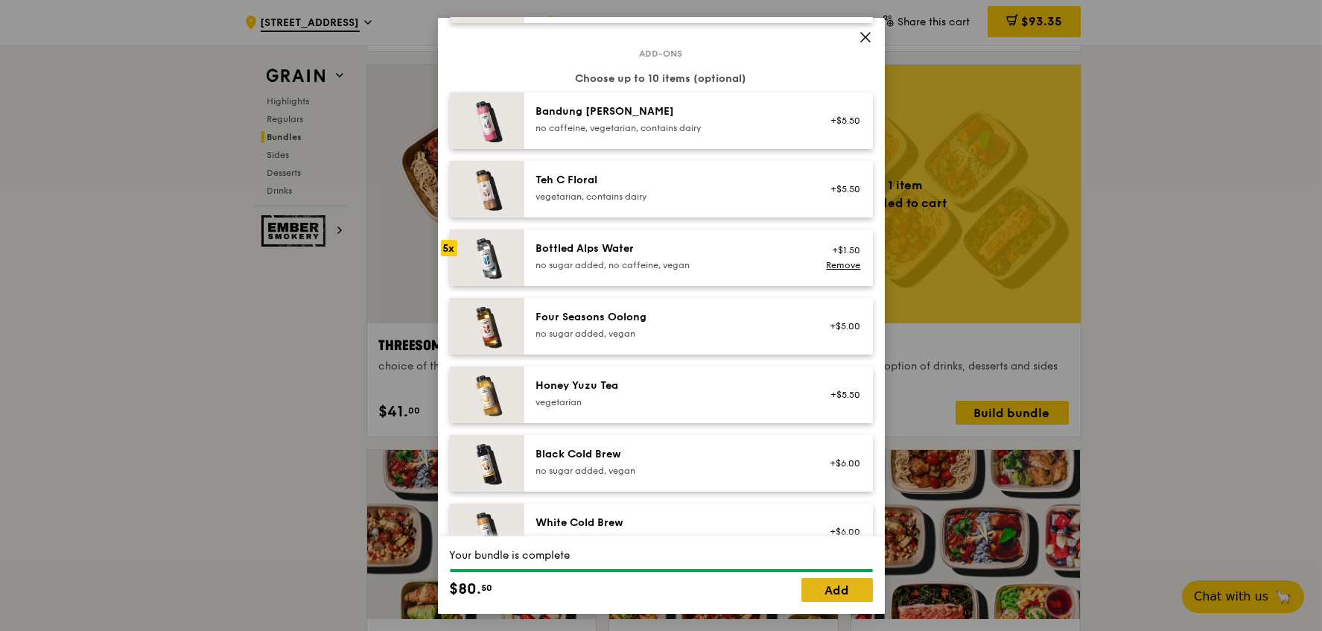
click at [841, 589] on link "Add" at bounding box center [836, 590] width 71 height 24
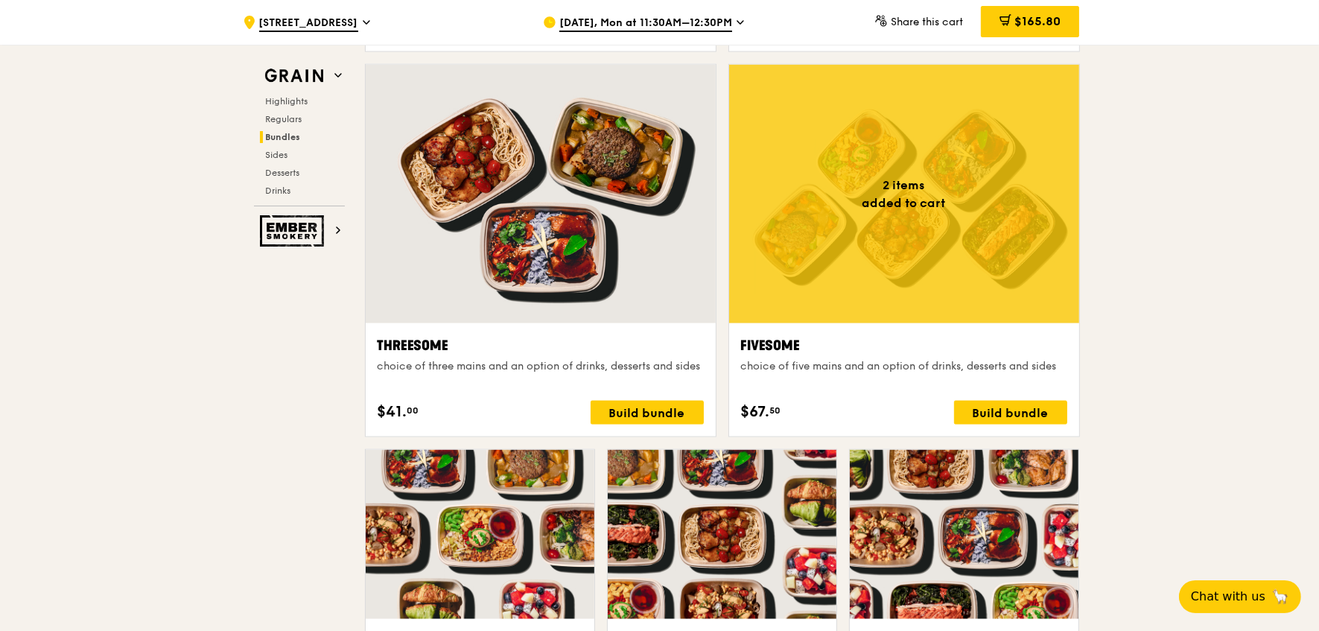
click at [640, 260] on div at bounding box center [541, 194] width 350 height 258
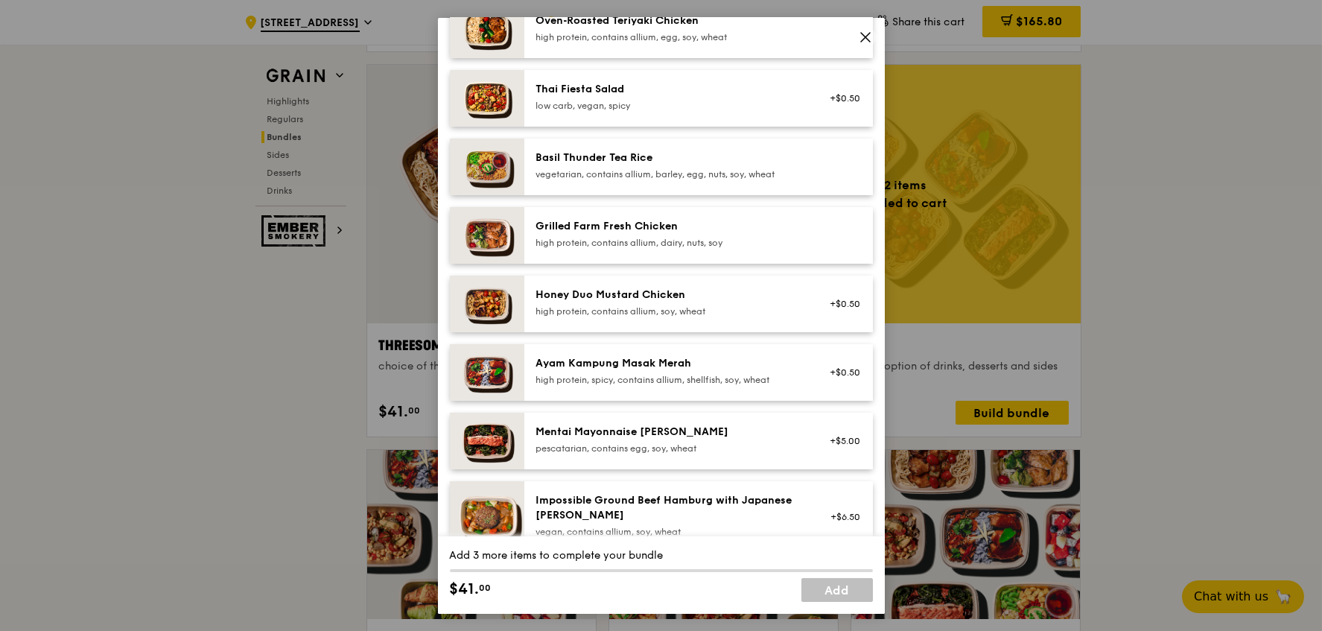
scroll to position [217, 0]
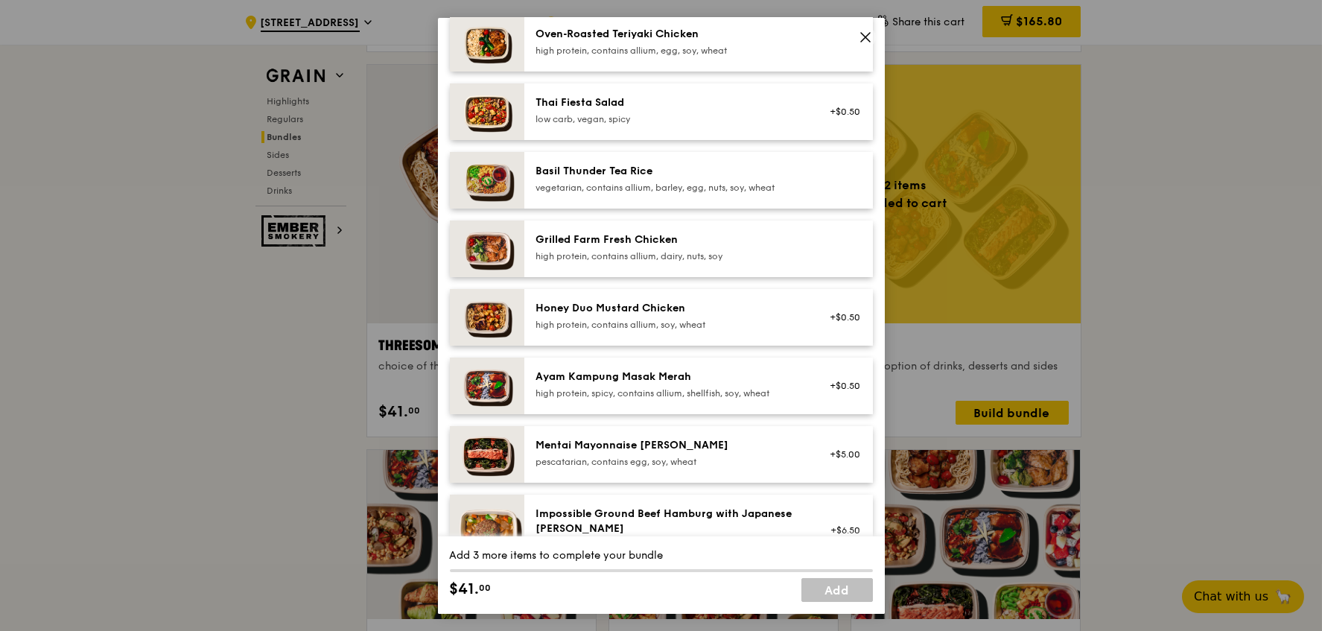
click at [756, 168] on div "Basil Thunder Tea Rice" at bounding box center [669, 171] width 267 height 15
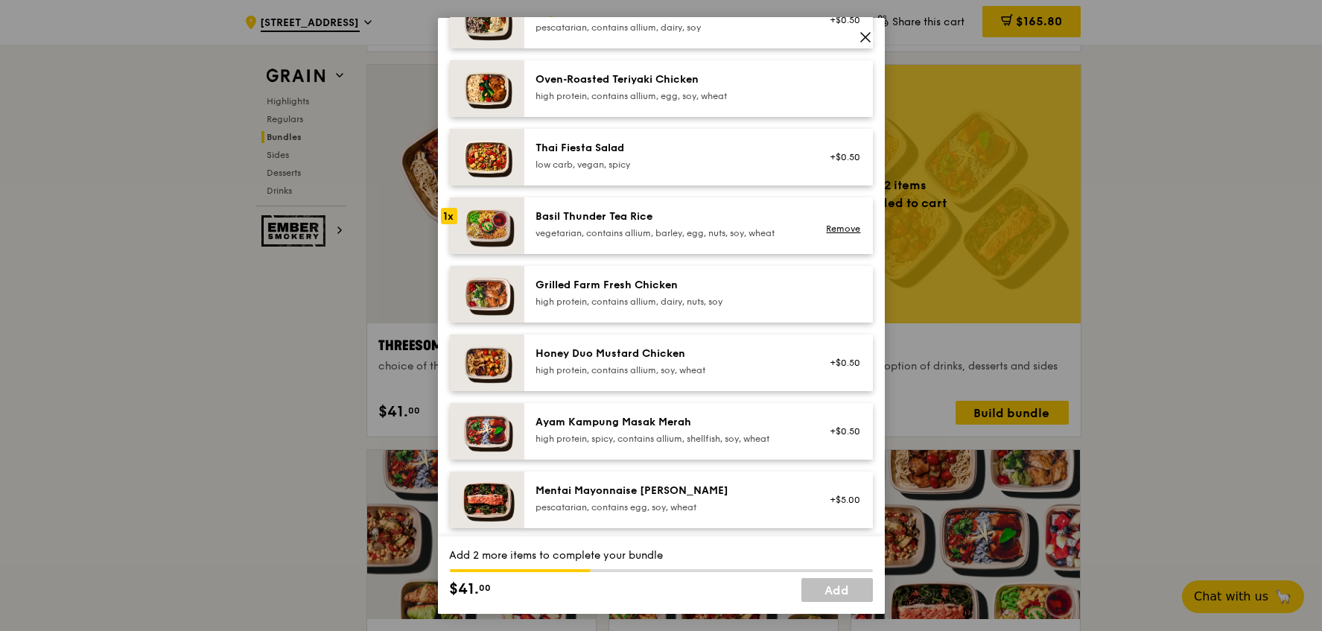
scroll to position [185, 0]
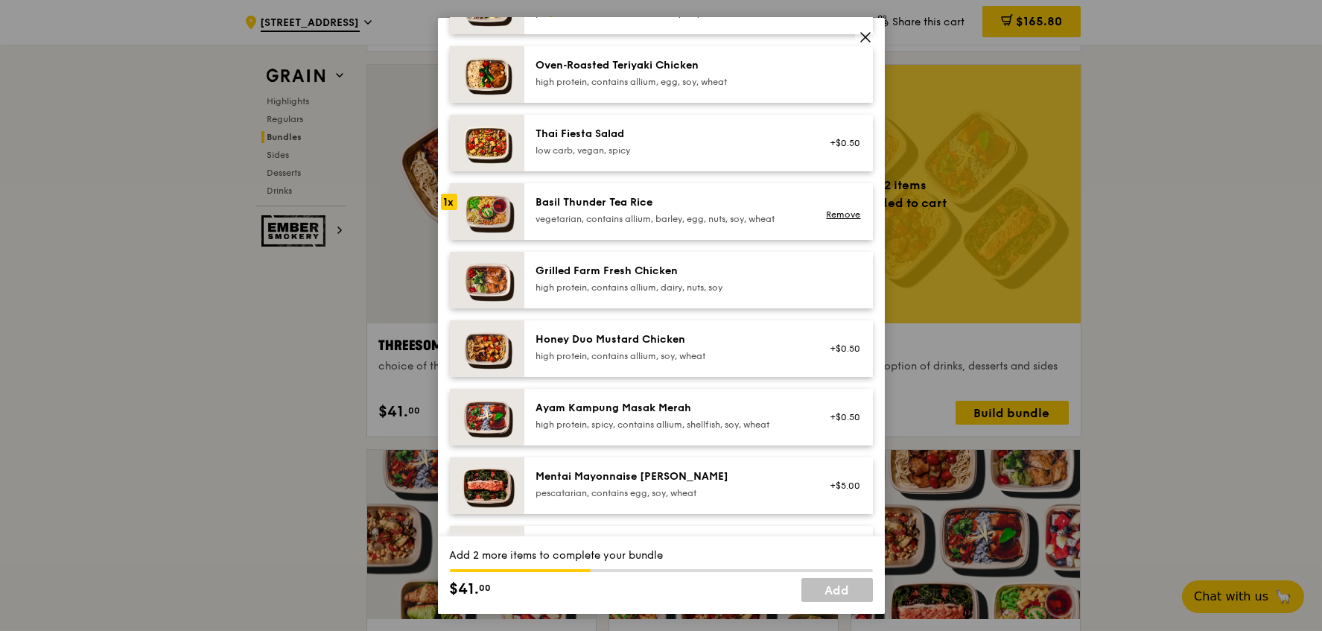
click at [761, 287] on div "high protein, contains allium, dairy, nuts, soy" at bounding box center [669, 287] width 267 height 12
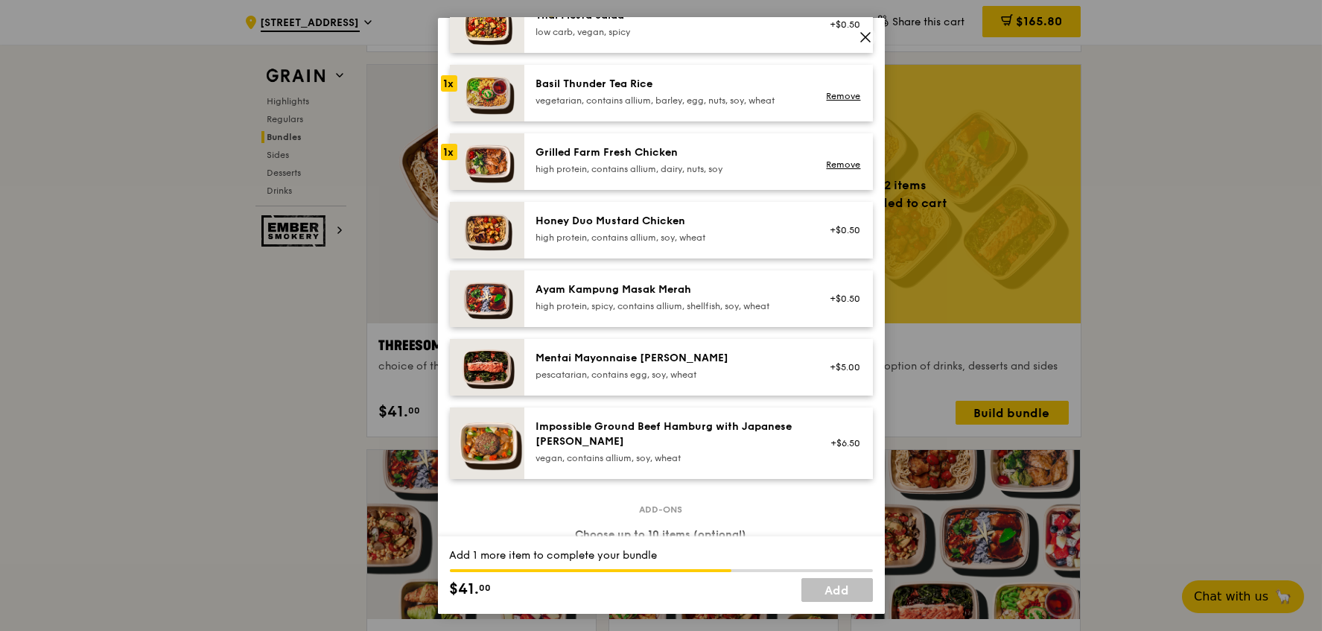
scroll to position [340, 0]
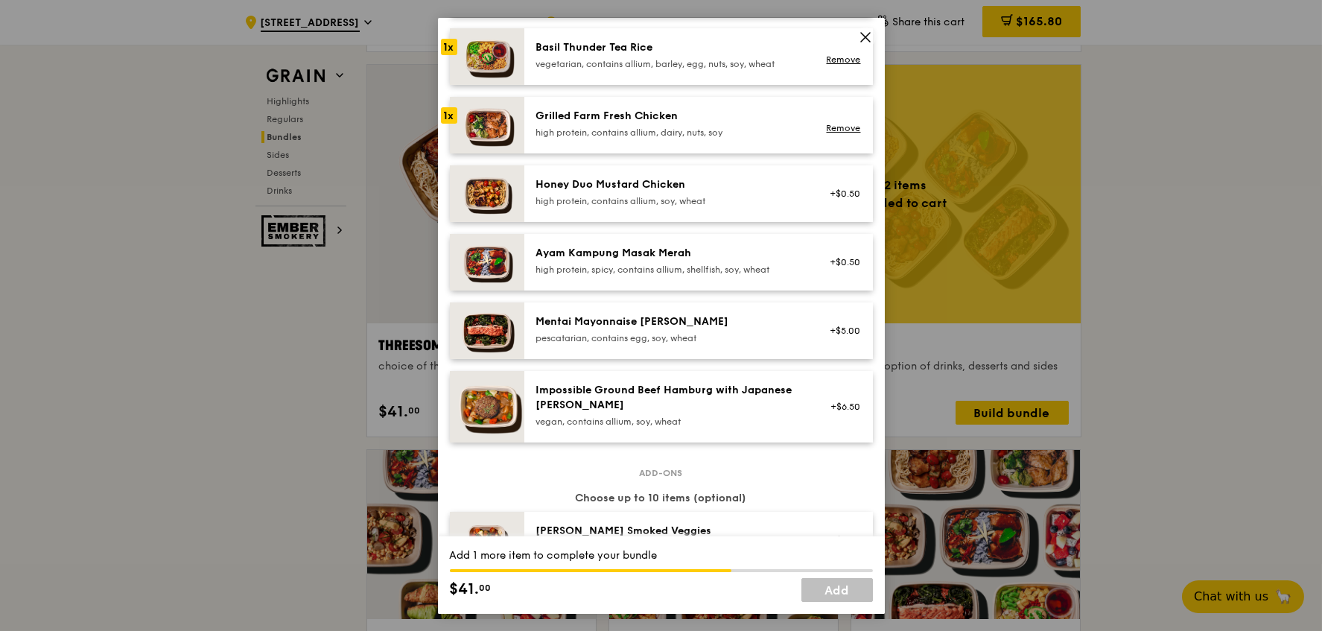
click at [771, 341] on div "pescatarian, contains egg, soy, wheat" at bounding box center [669, 338] width 267 height 12
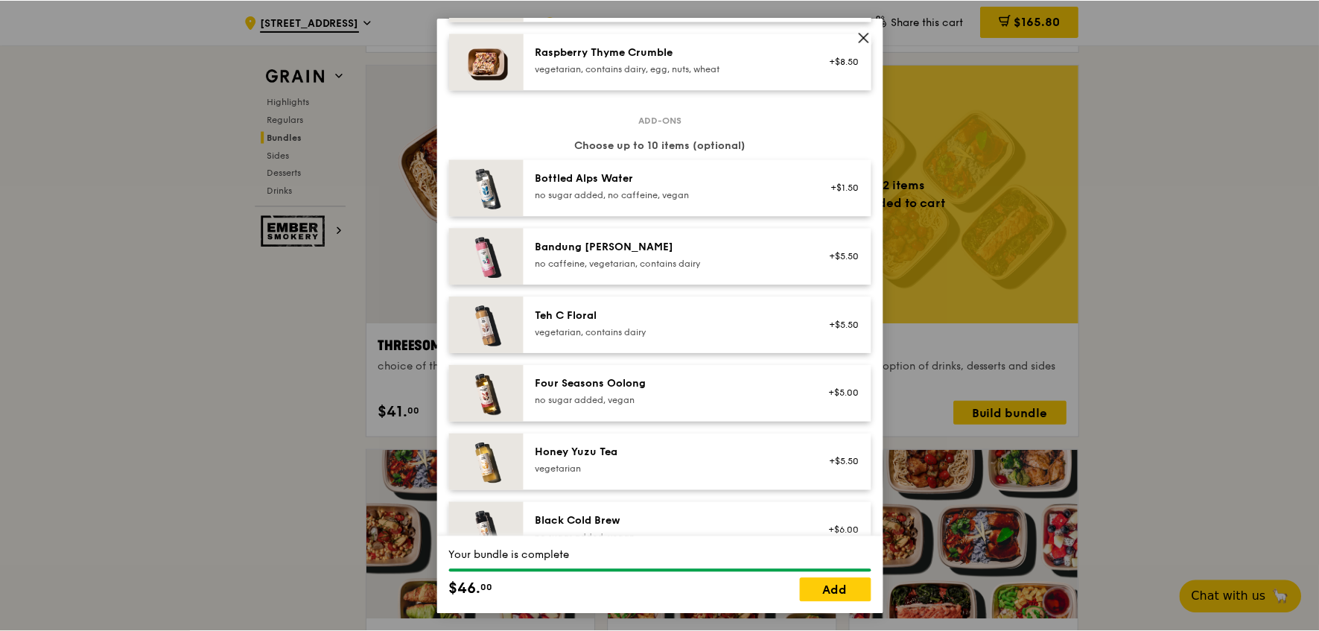
scroll to position [1458, 0]
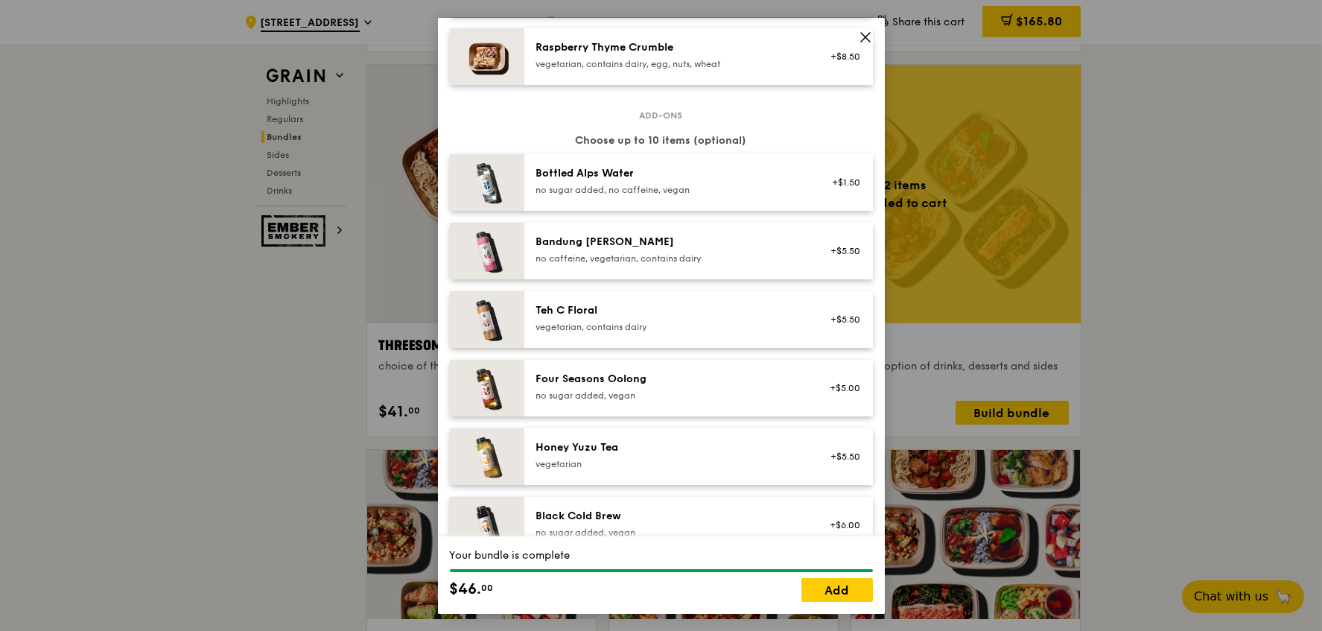
click at [724, 191] on div "no sugar added, no caffeine, vegan" at bounding box center [669, 190] width 267 height 12
click at [842, 593] on link "Add" at bounding box center [836, 590] width 71 height 24
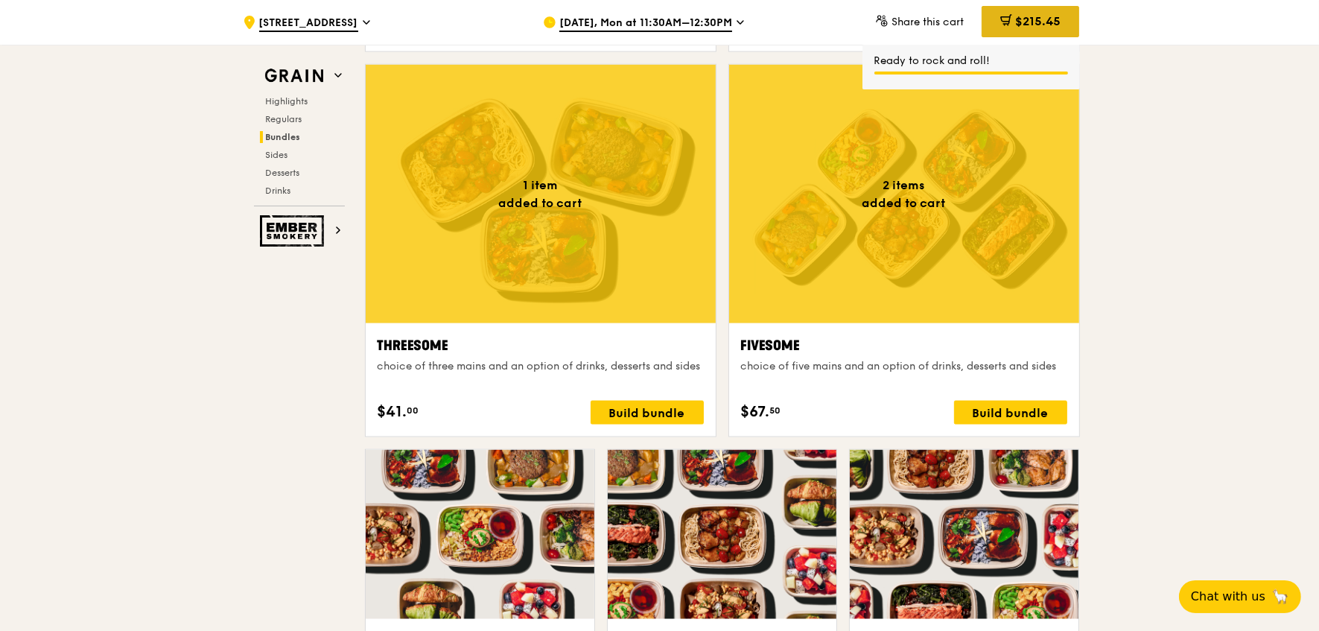
click at [1049, 35] on div "$215.45" at bounding box center [1030, 21] width 98 height 31
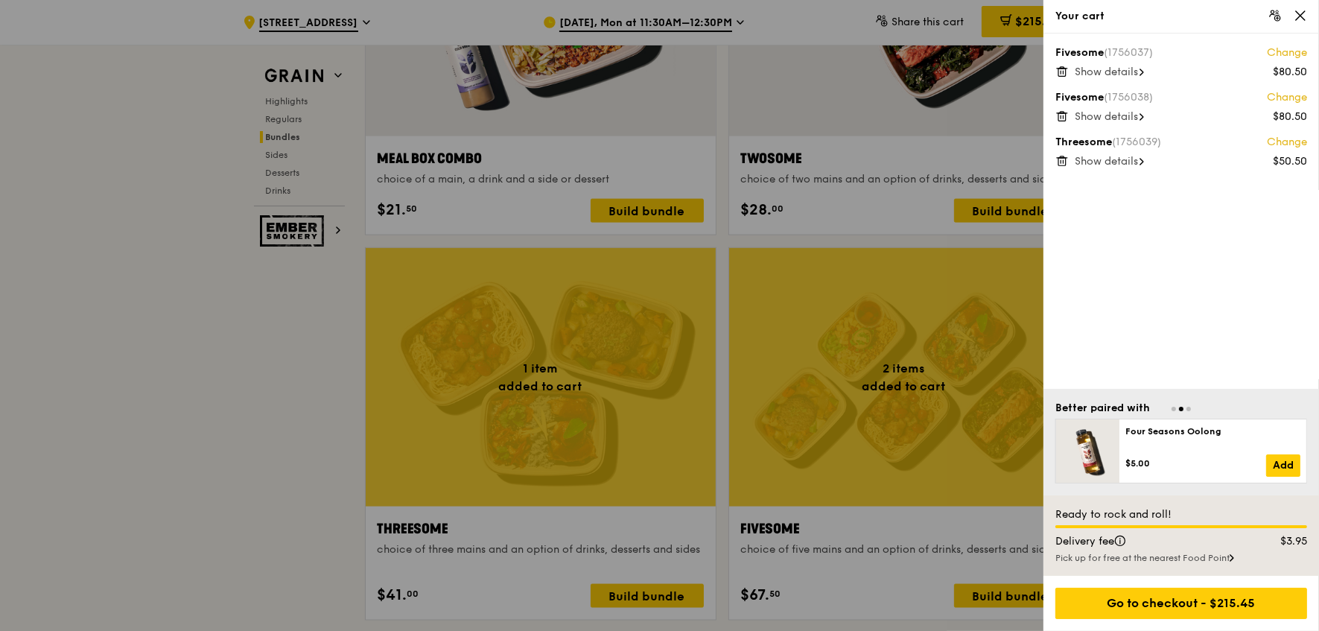
scroll to position [2386, 0]
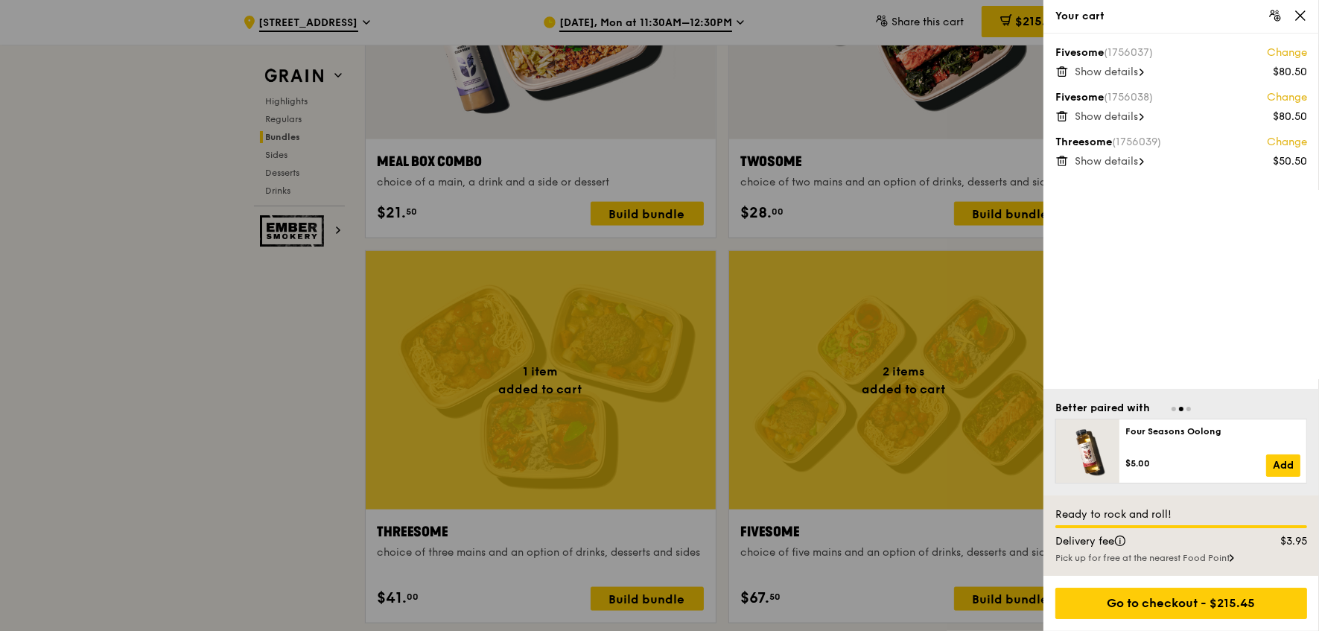
click at [1084, 74] on span "Show details" at bounding box center [1105, 72] width 63 height 13
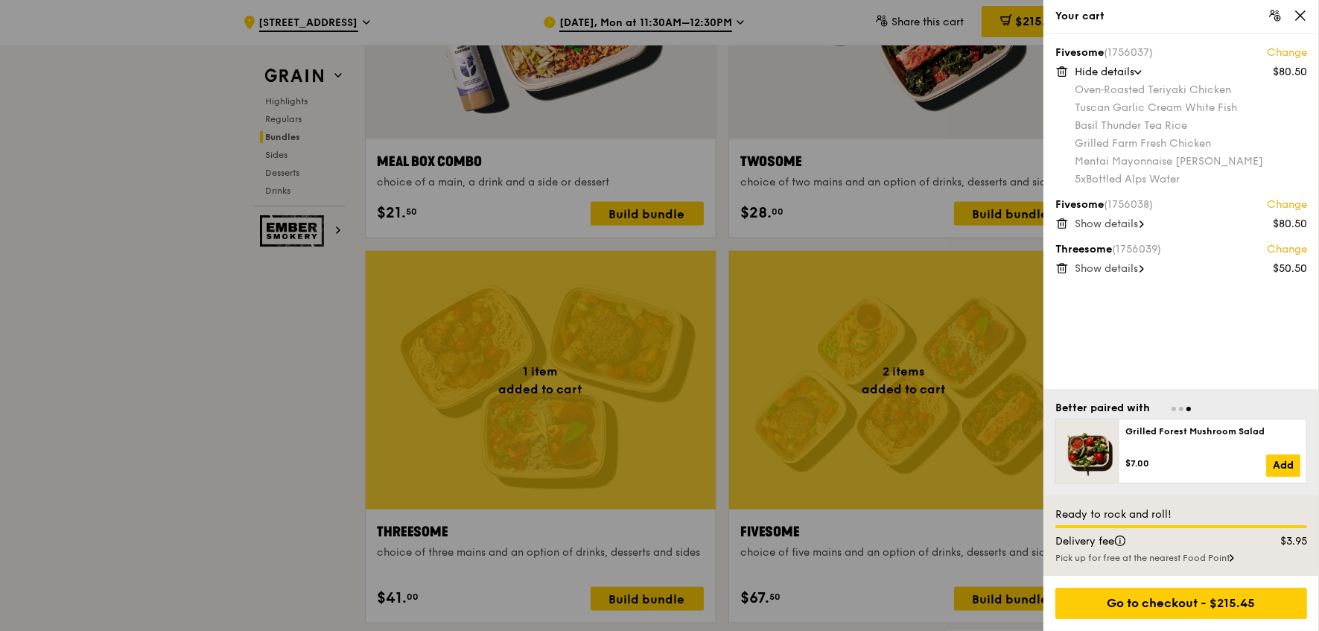
click at [1110, 220] on span "Show details" at bounding box center [1105, 223] width 63 height 13
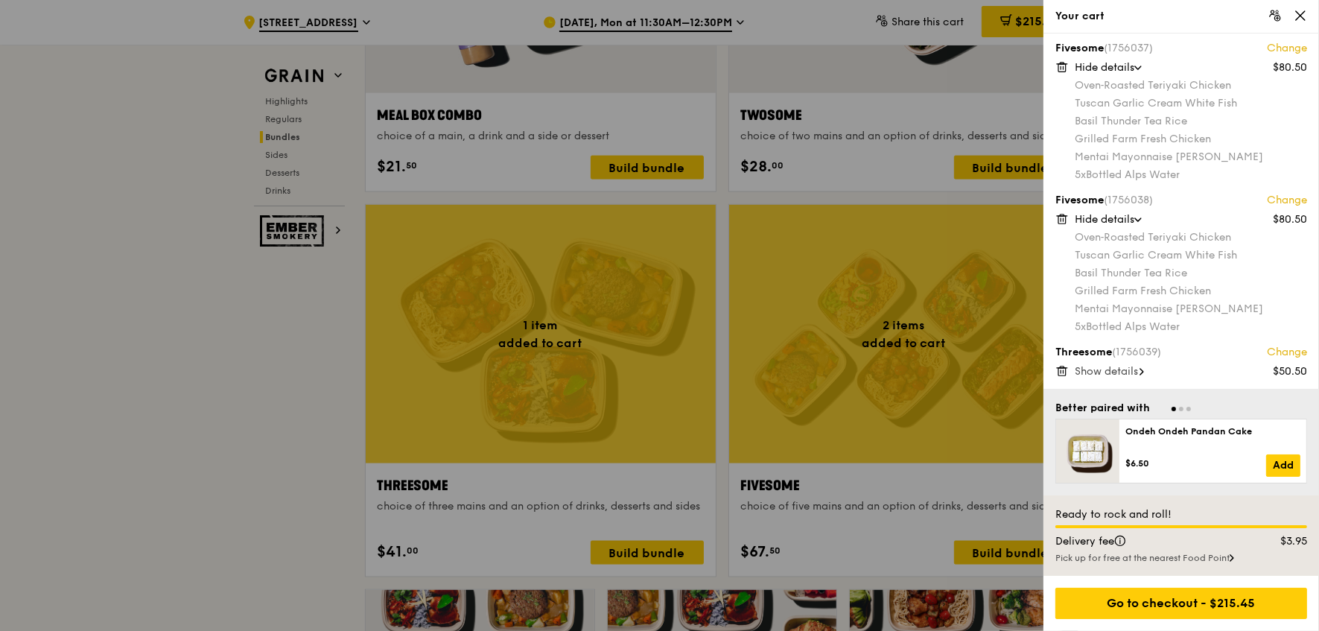
scroll to position [2448, 0]
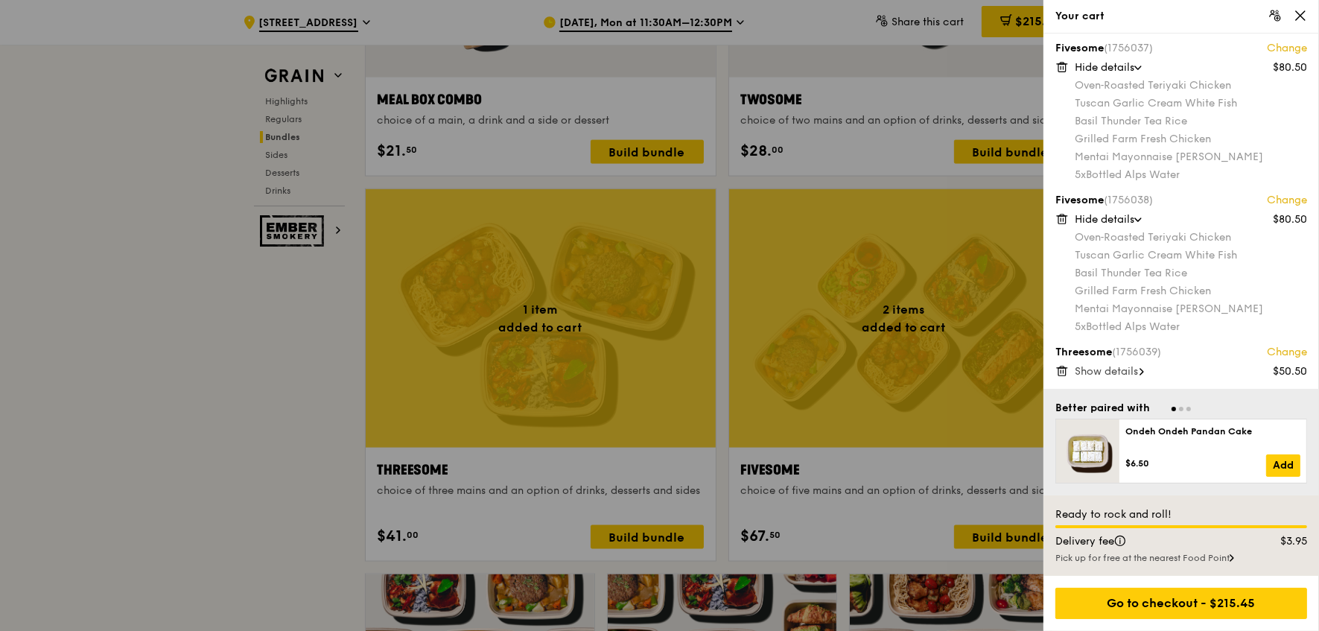
click at [1136, 369] on span "Show details" at bounding box center [1105, 371] width 63 height 13
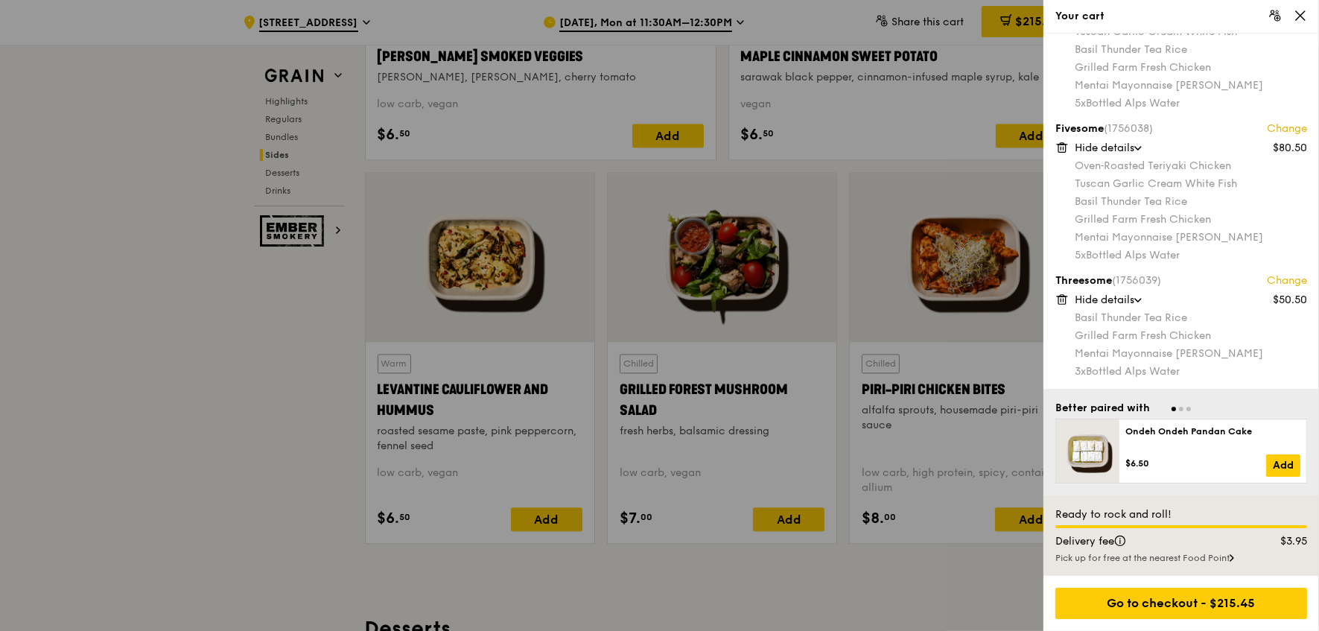
scroll to position [3690, 0]
click at [1210, 609] on div "Go to checkout - $215.45" at bounding box center [1181, 602] width 252 height 31
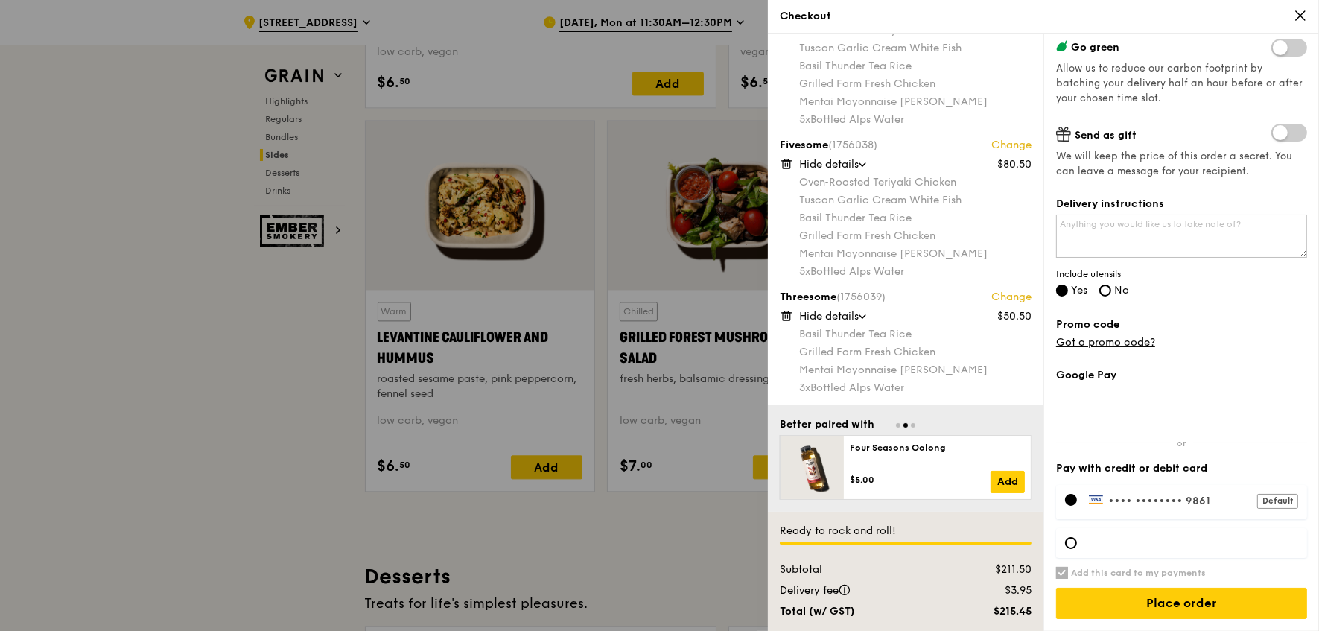
scroll to position [3752, 0]
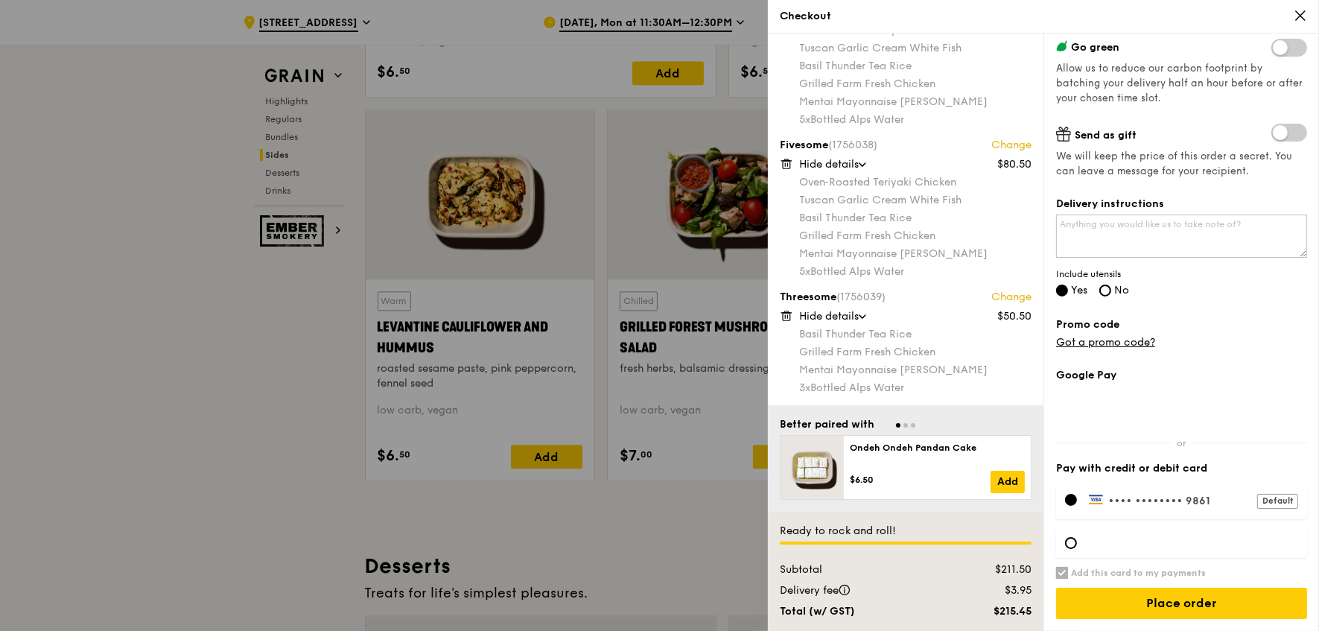
click at [1100, 495] on img at bounding box center [1097, 499] width 16 height 10
click at [1186, 608] on input "Place order" at bounding box center [1181, 602] width 251 height 31
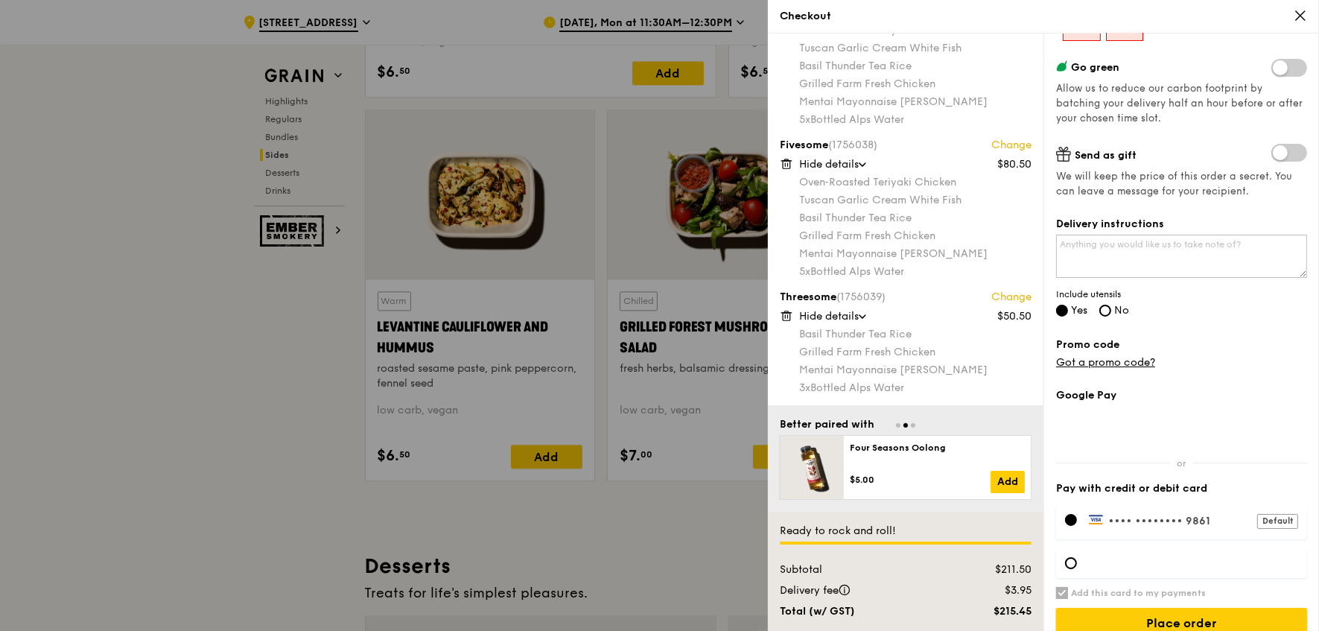
scroll to position [272, 0]
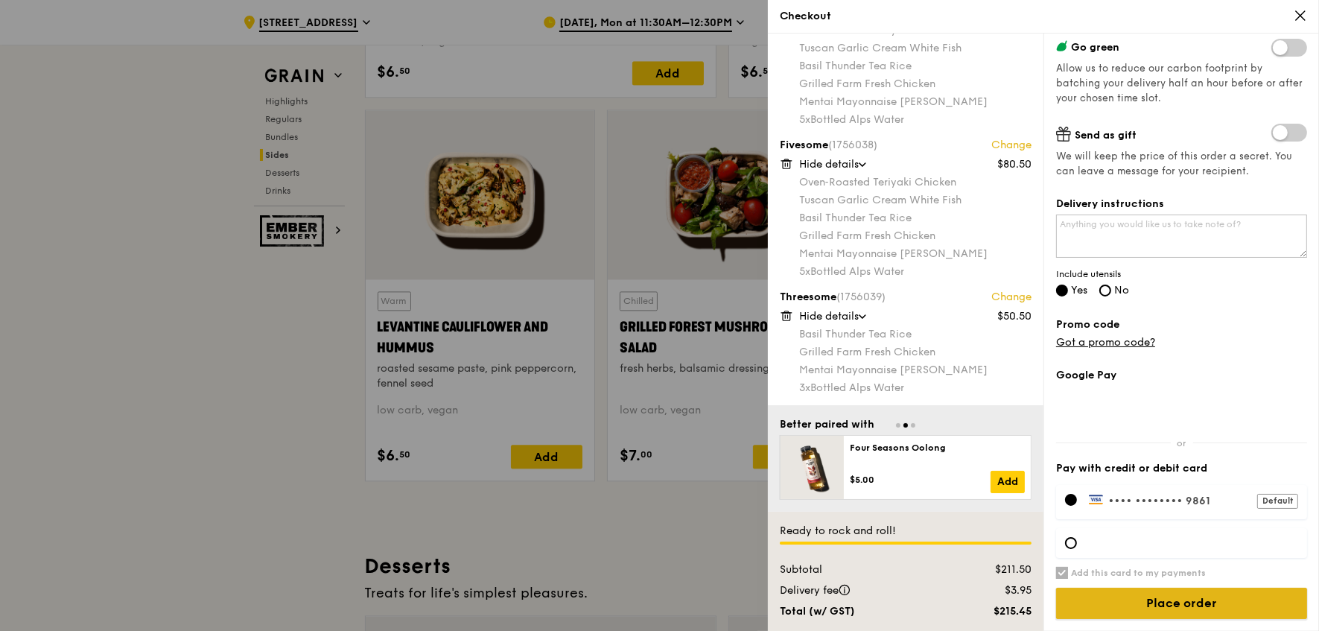
click at [1132, 600] on input "Place order" at bounding box center [1181, 602] width 251 height 31
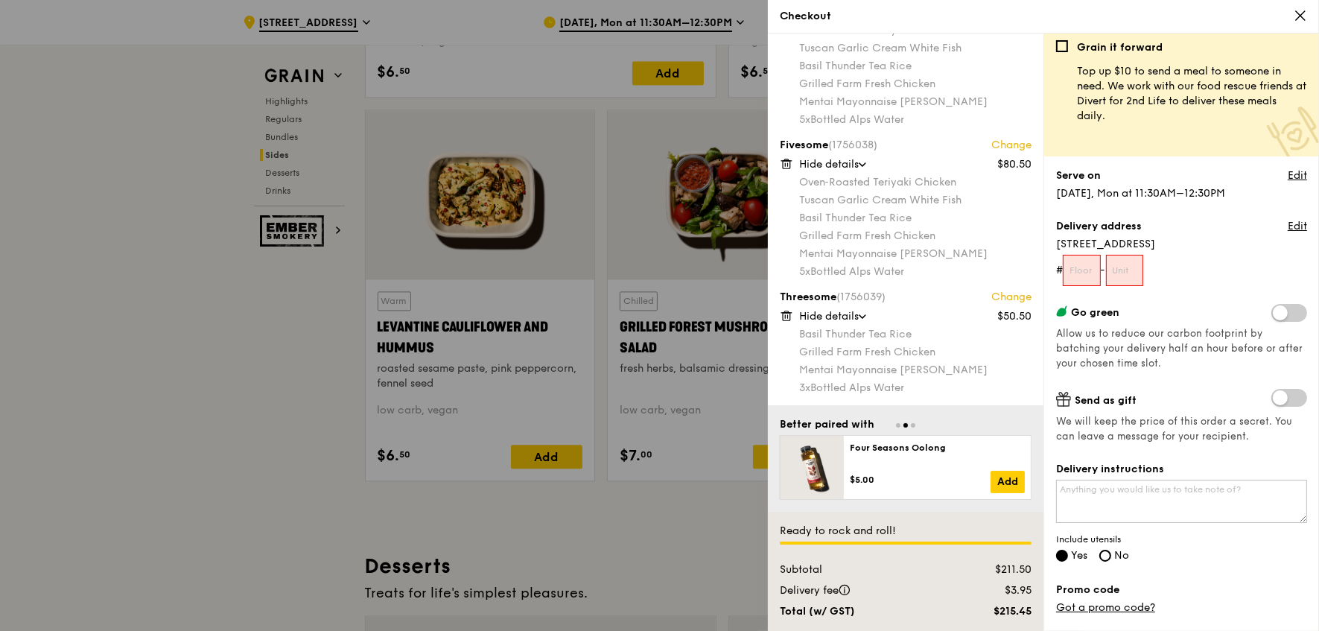
scroll to position [0, 0]
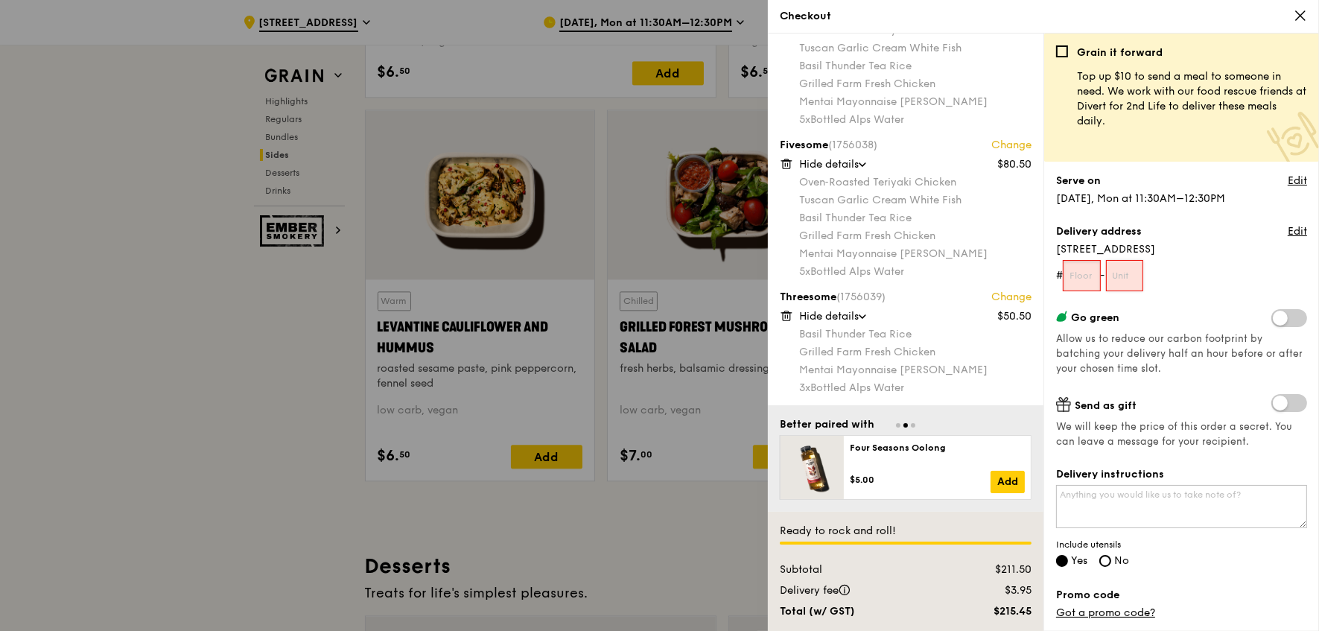
drag, startPoint x: 1074, startPoint y: 281, endPoint x: 1135, endPoint y: 281, distance: 61.1
click at [1074, 281] on input "text" at bounding box center [1081, 275] width 38 height 31
type input "o1"
click at [1138, 273] on input "text" at bounding box center [1125, 275] width 38 height 31
type input "00"
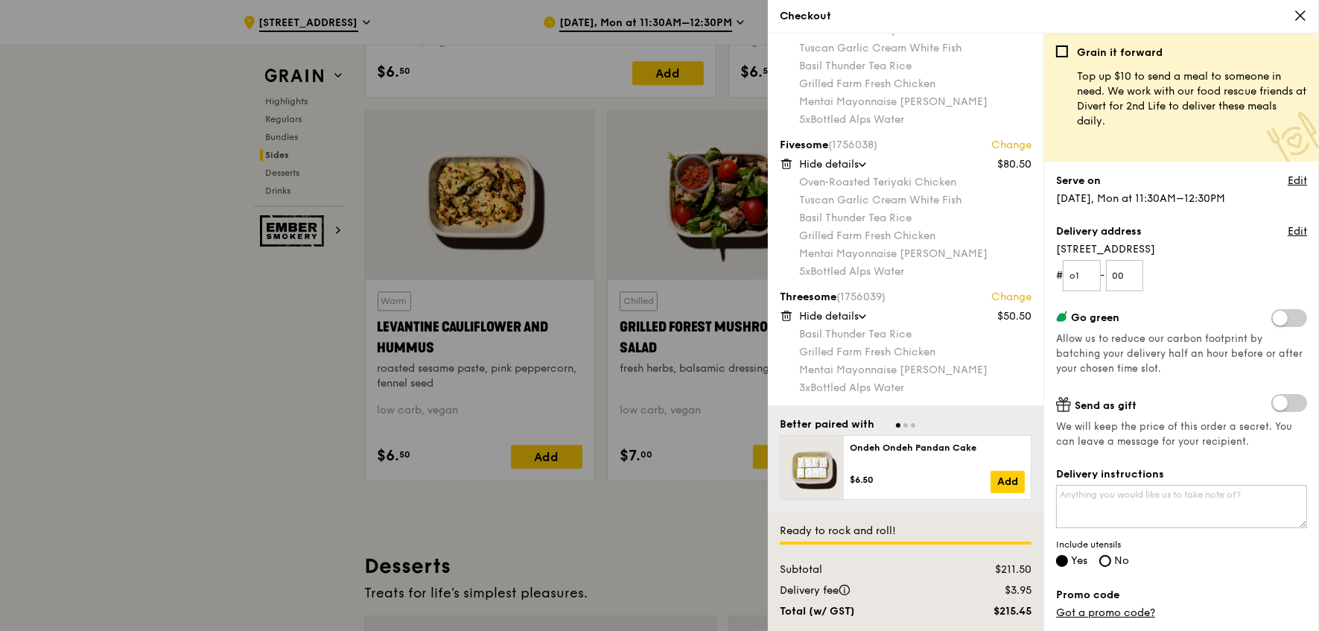
click at [1169, 281] on form "# o1 - 00" at bounding box center [1181, 275] width 251 height 31
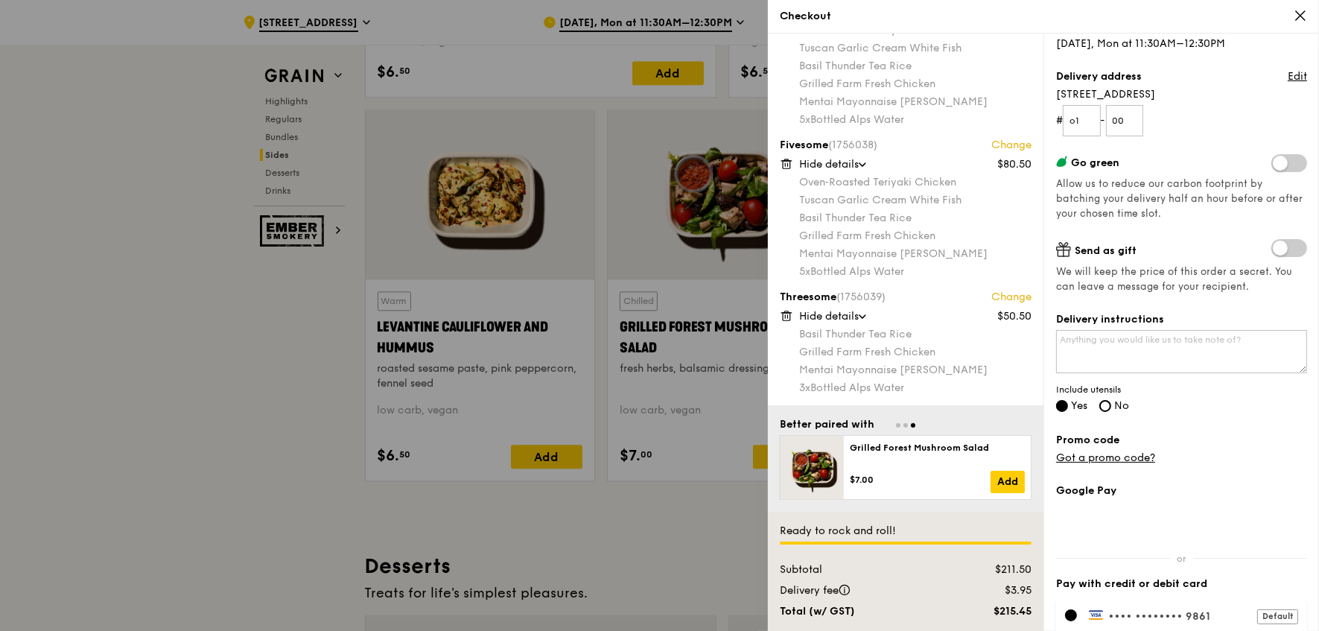
scroll to position [272, 0]
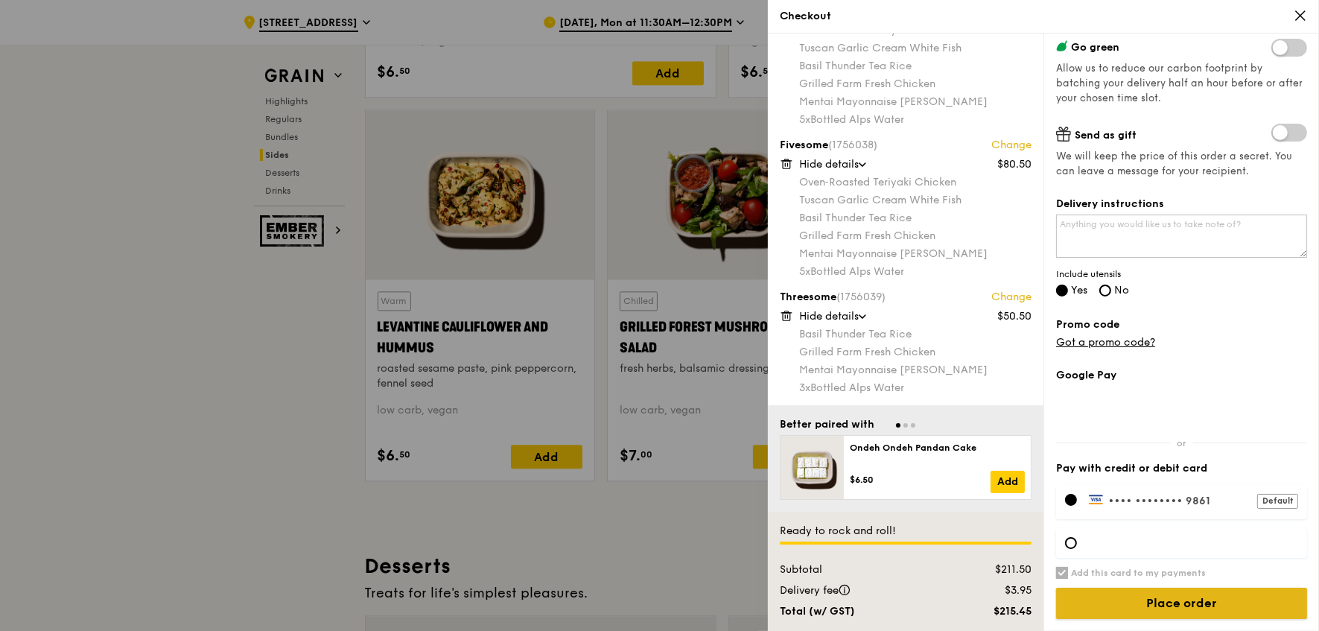
click at [1173, 599] on input "Place order" at bounding box center [1181, 602] width 251 height 31
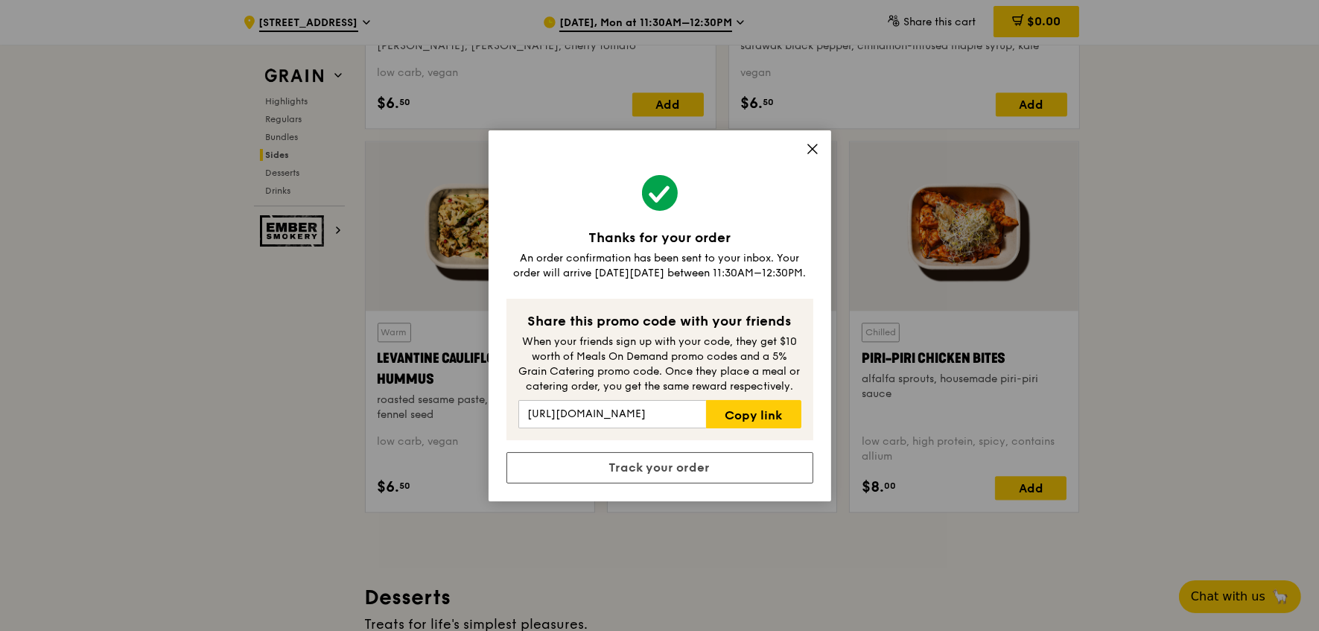
scroll to position [3690, 0]
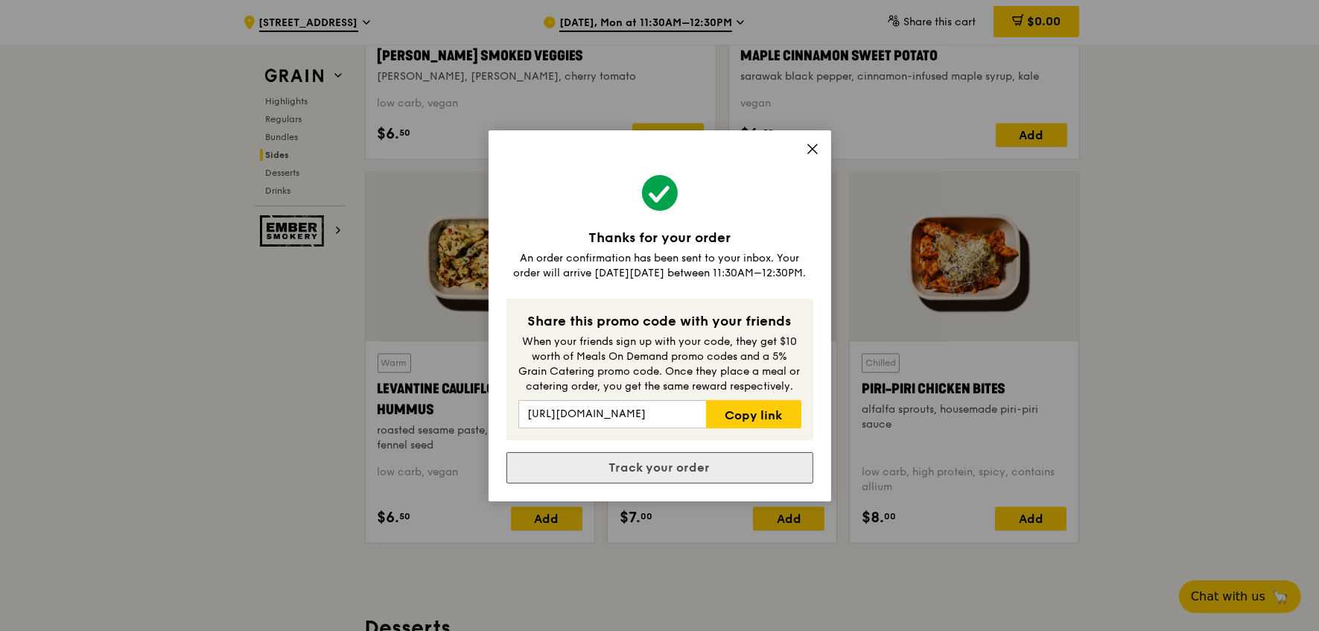
click at [666, 462] on link "Track your order" at bounding box center [659, 467] width 307 height 31
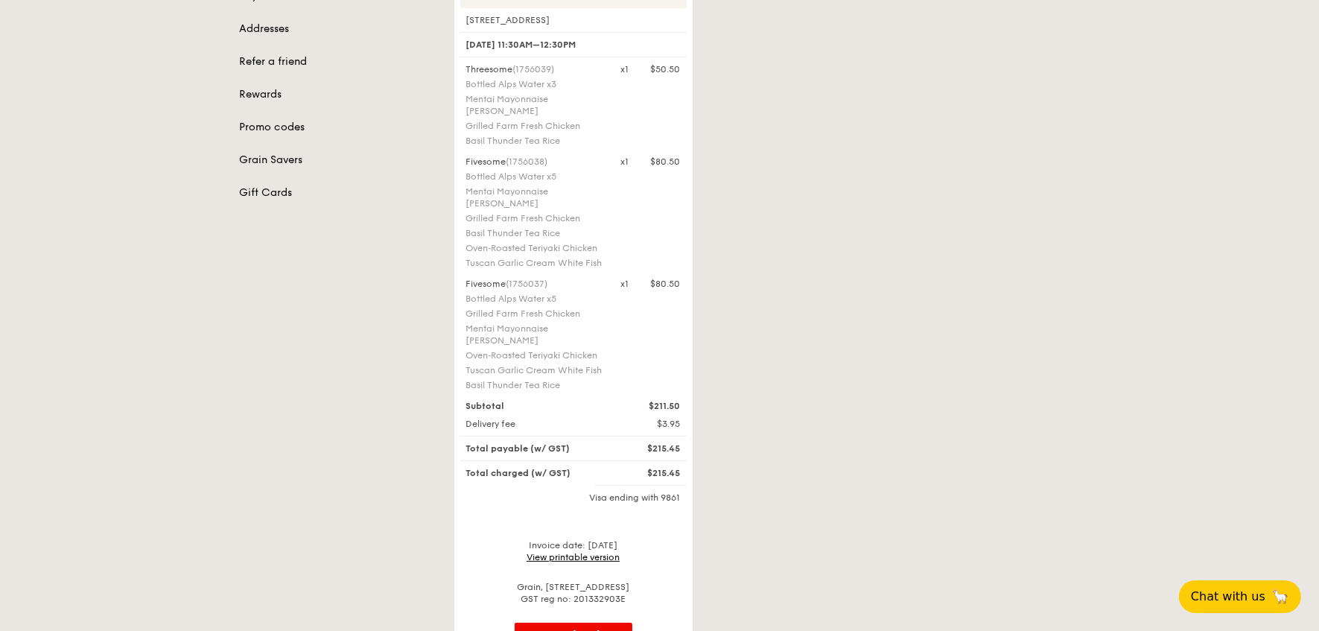
scroll to position [248, 0]
click at [550, 558] on link "View printable version" at bounding box center [572, 553] width 93 height 10
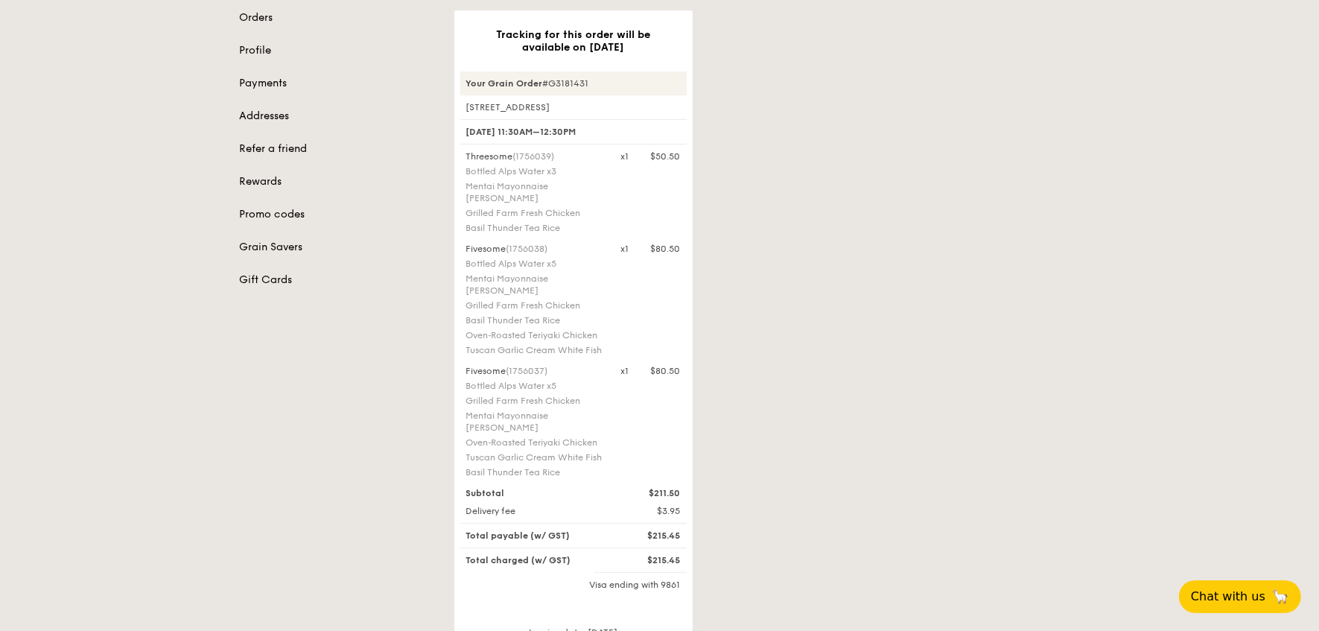
scroll to position [155, 0]
